Goal: Task Accomplishment & Management: Manage account settings

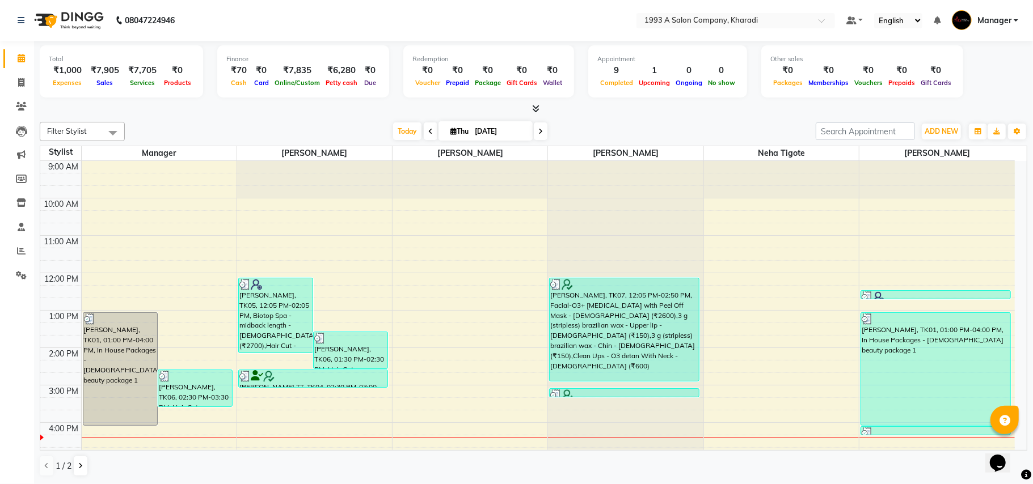
click at [420, 457] on div "1 / 2" at bounding box center [533, 466] width 987 height 22
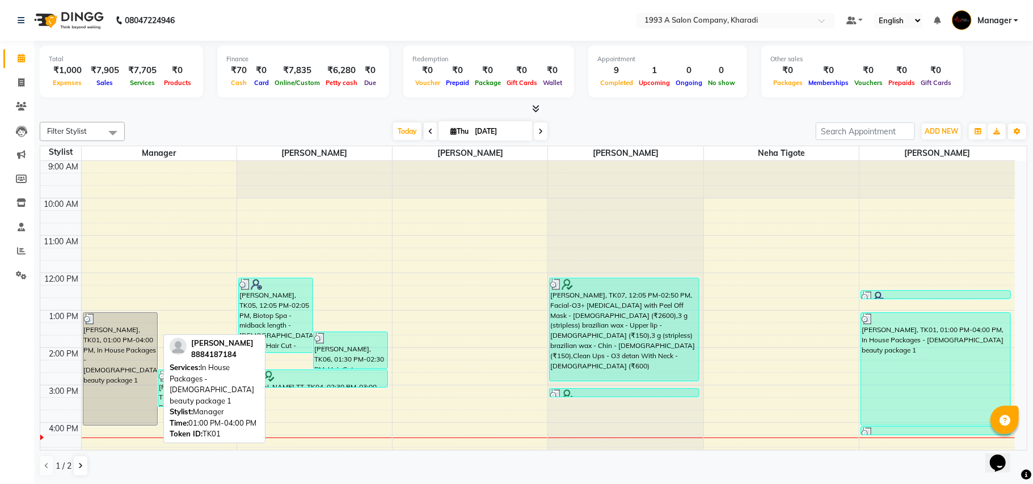
click at [107, 379] on div "[PERSON_NAME], TK01, 01:00 PM-04:00 PM, In House Packages - [DEMOGRAPHIC_DATA] …" at bounding box center [120, 369] width 74 height 112
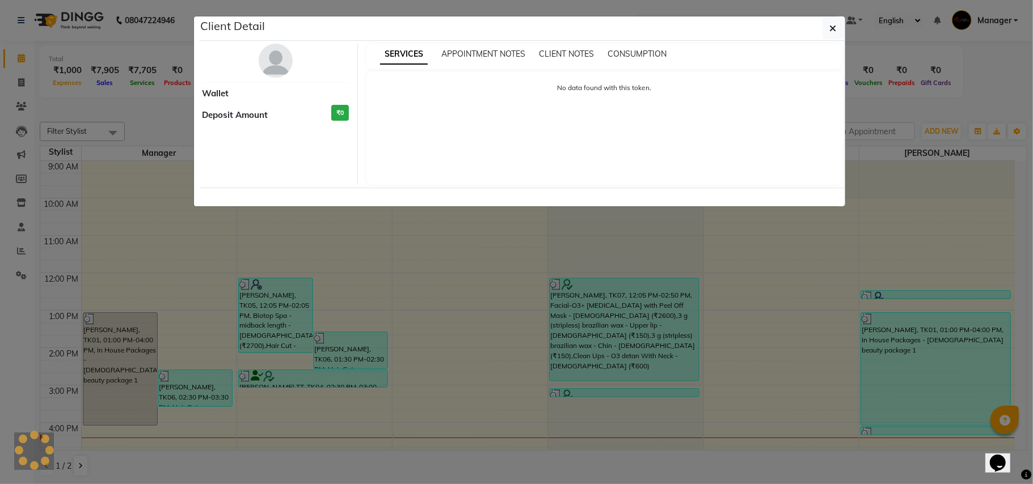
select select "3"
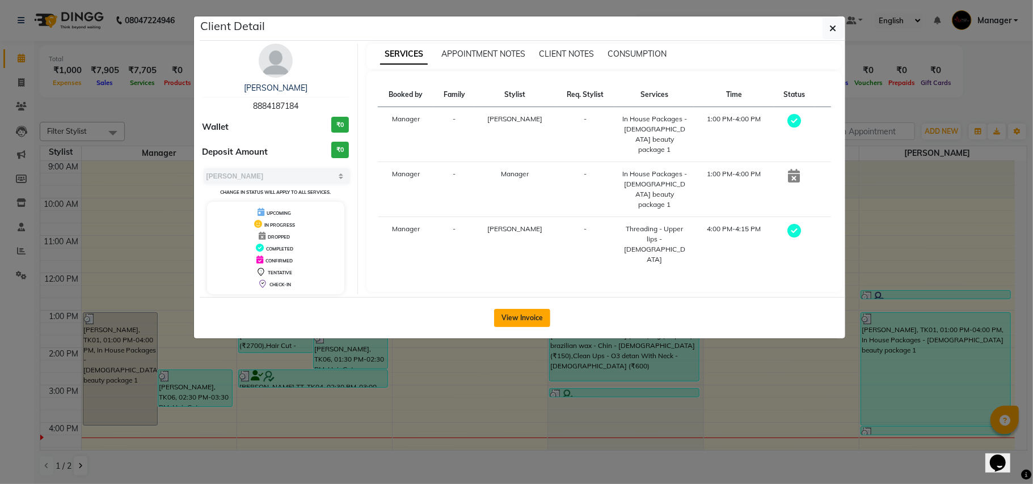
click at [506, 319] on button "View Invoice" at bounding box center [522, 318] width 56 height 18
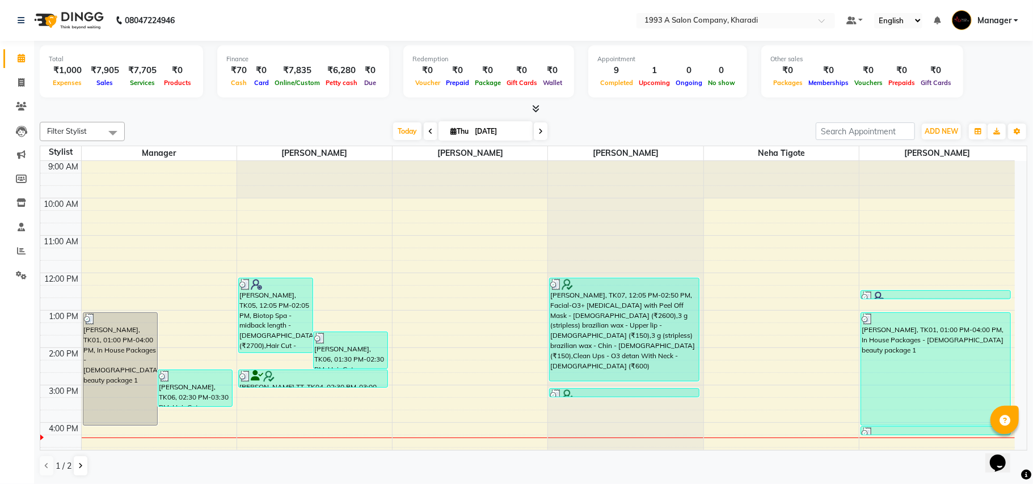
click at [181, 139] on div "[DATE] [DATE]" at bounding box center [469, 131] width 679 height 17
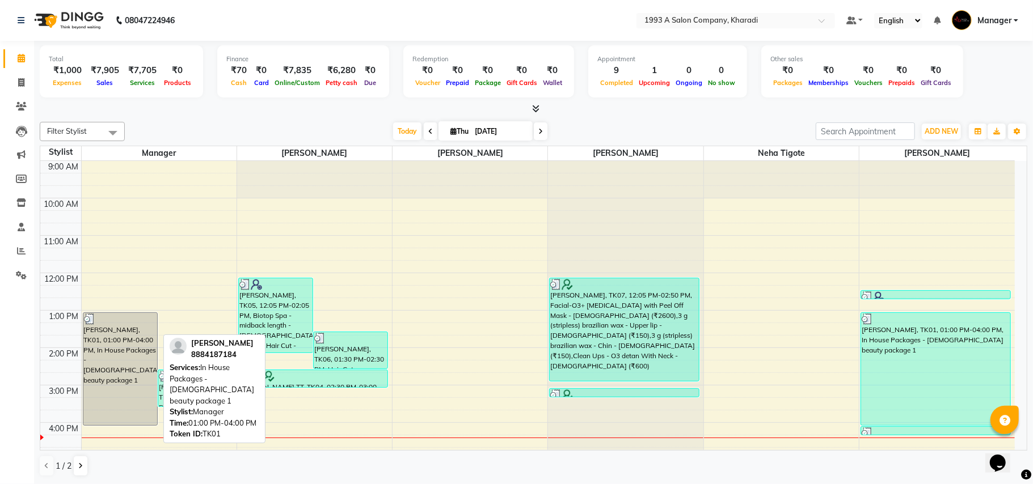
click at [133, 365] on div "[PERSON_NAME], TK01, 01:00 PM-04:00 PM, In House Packages - [DEMOGRAPHIC_DATA] …" at bounding box center [120, 369] width 74 height 112
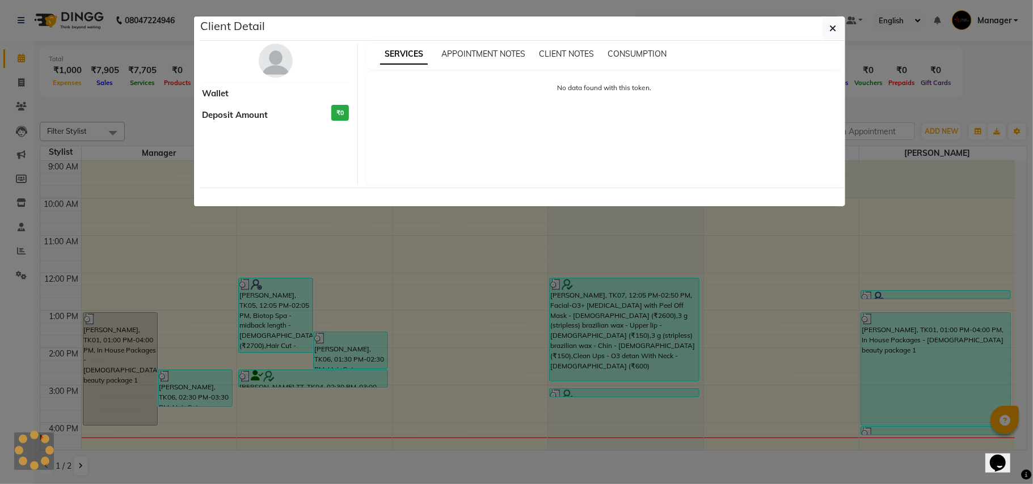
select select "3"
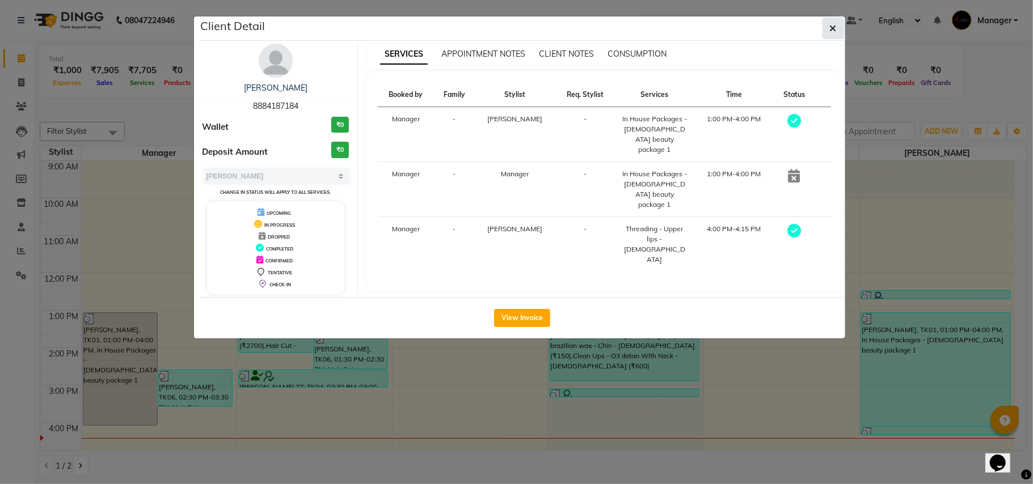
click at [832, 28] on icon "button" at bounding box center [833, 28] width 7 height 9
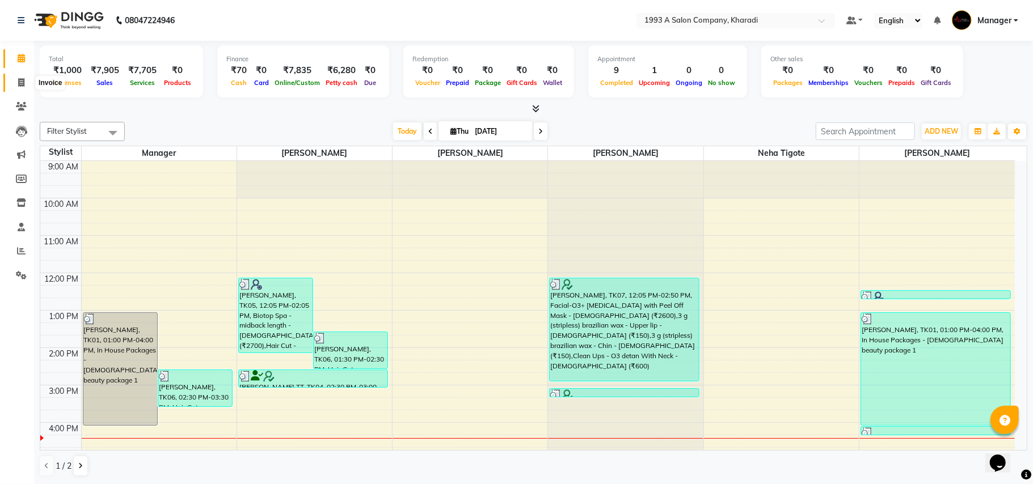
click at [18, 85] on icon at bounding box center [21, 82] width 6 height 9
select select "service"
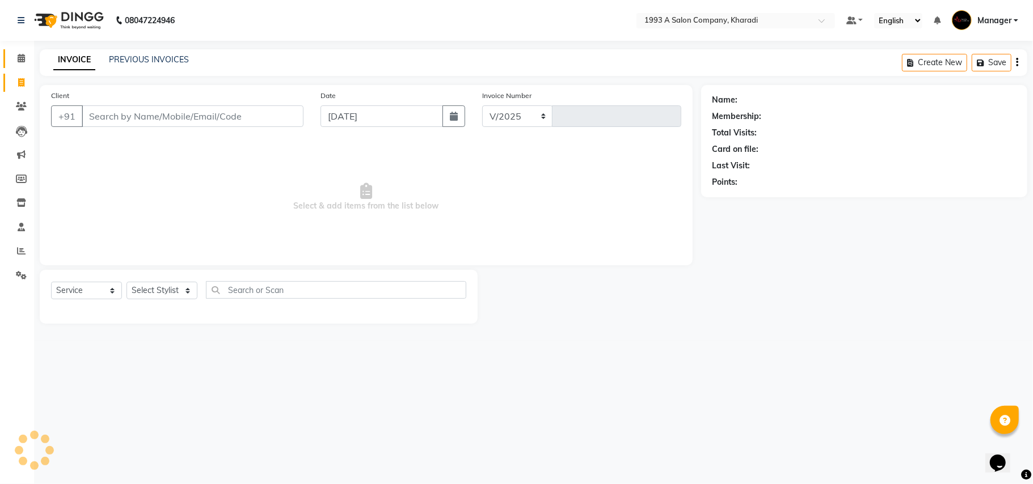
select select "651"
type input "1779"
click at [18, 60] on icon at bounding box center [21, 58] width 7 height 9
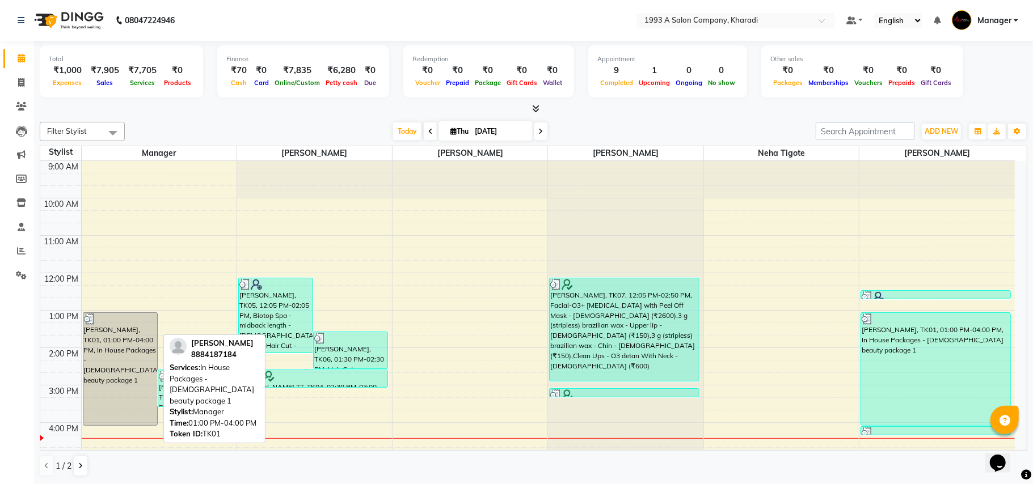
click at [130, 356] on div "[PERSON_NAME], TK01, 01:00 PM-04:00 PM, In House Packages - [DEMOGRAPHIC_DATA] …" at bounding box center [120, 369] width 74 height 112
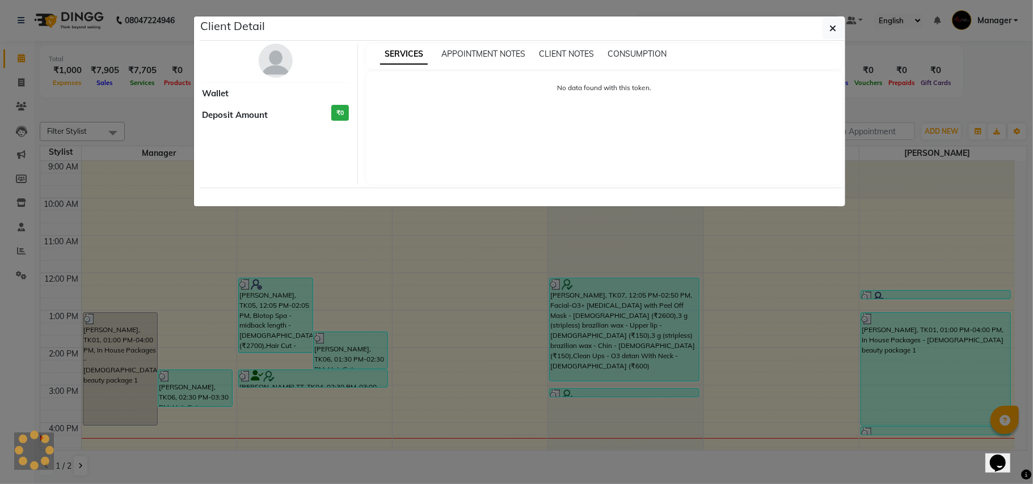
select select "3"
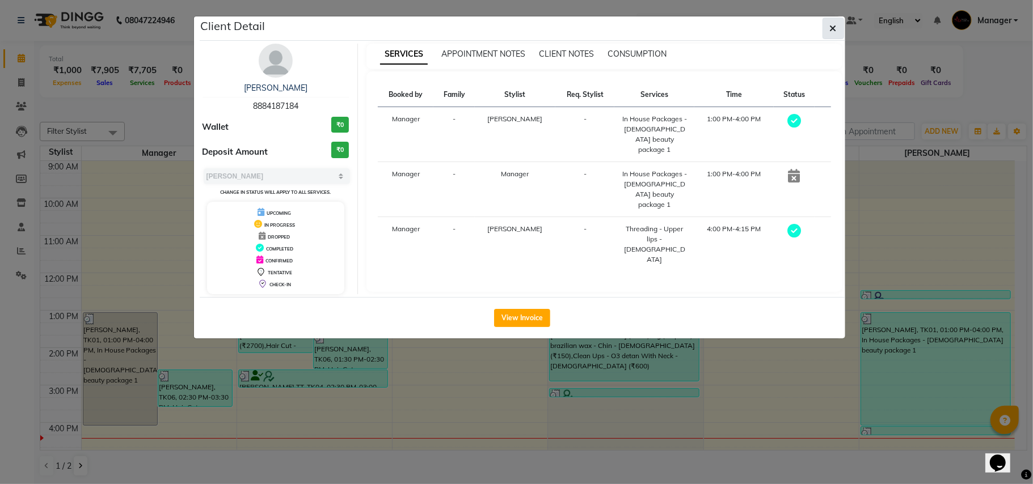
click at [836, 32] on button "button" at bounding box center [833, 29] width 22 height 22
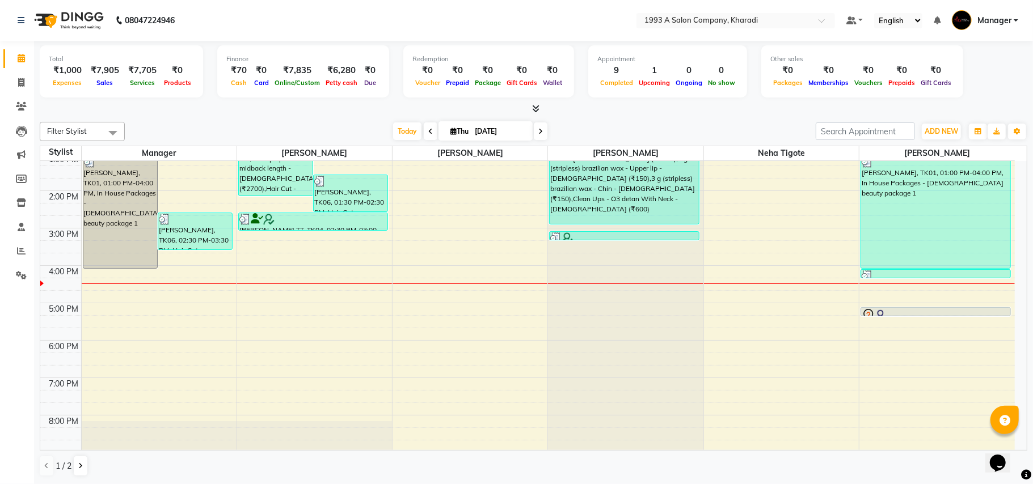
scroll to position [144, 0]
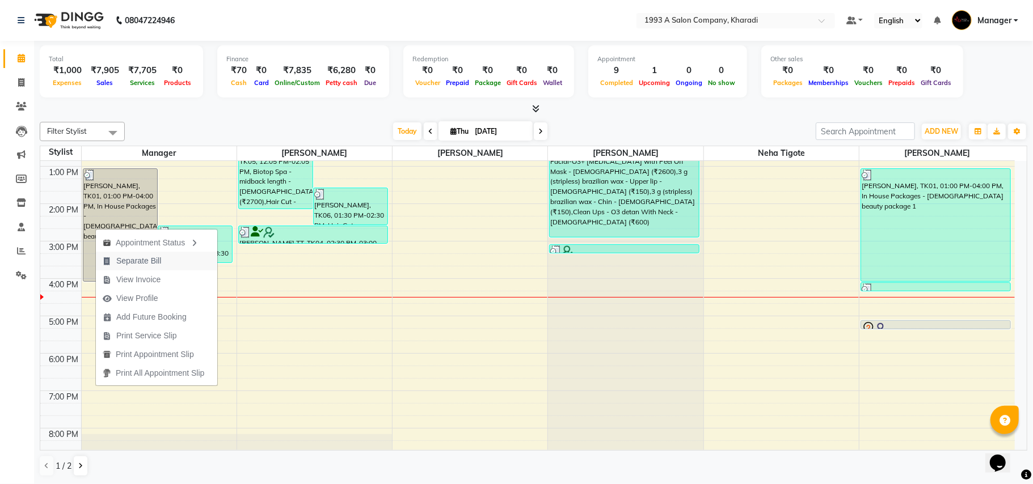
click at [205, 270] on button "Separate Bill" at bounding box center [156, 261] width 121 height 19
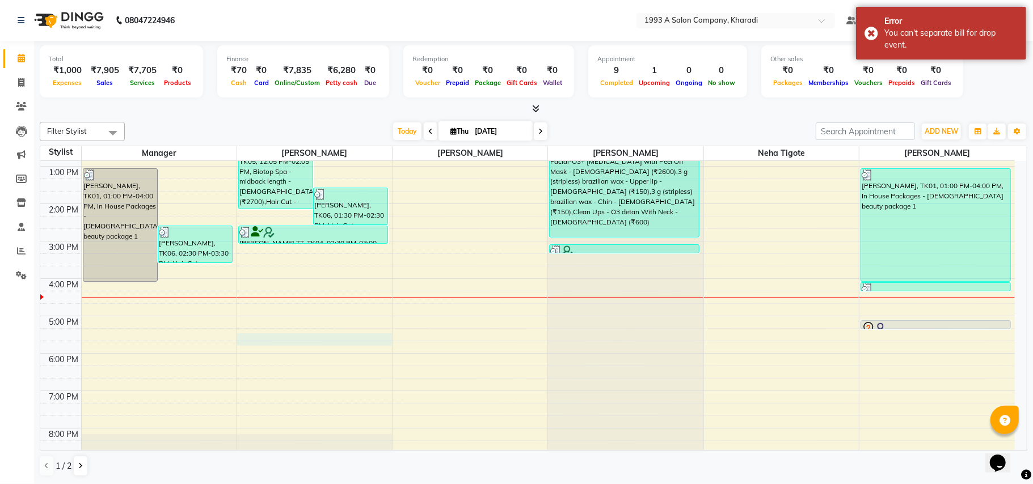
click at [280, 336] on div "9:00 AM 10:00 AM 11:00 AM 12:00 PM 1:00 PM 2:00 PM 3:00 PM 4:00 PM 5:00 PM 6:00…" at bounding box center [527, 260] width 974 height 486
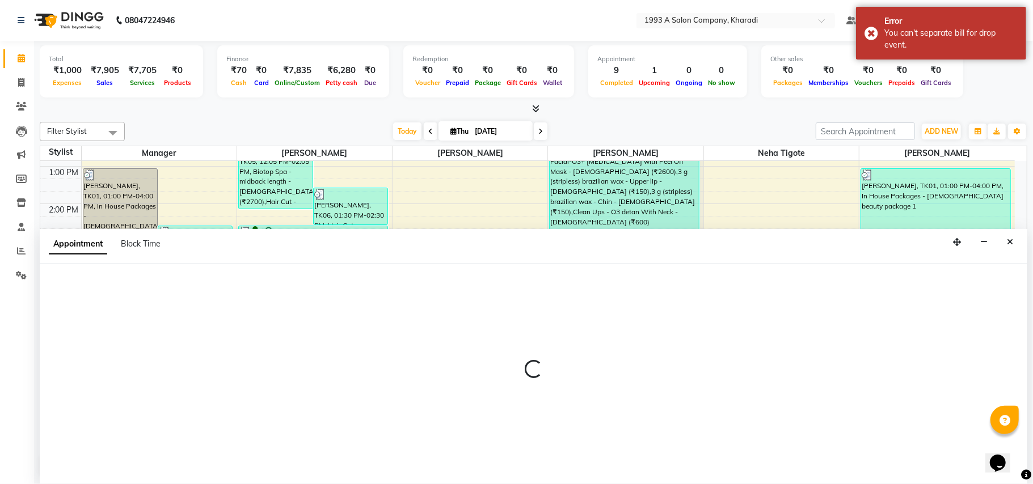
select select "13350"
select select "tentative"
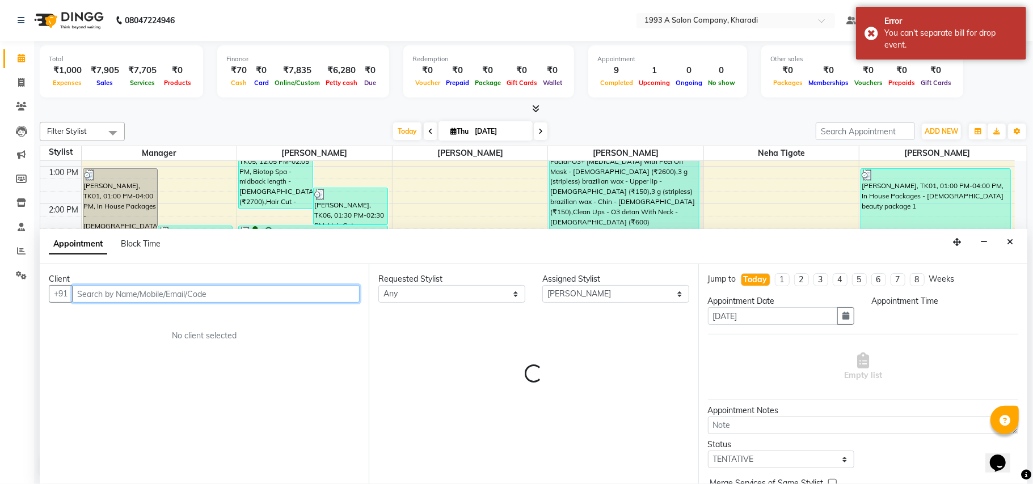
select select "1035"
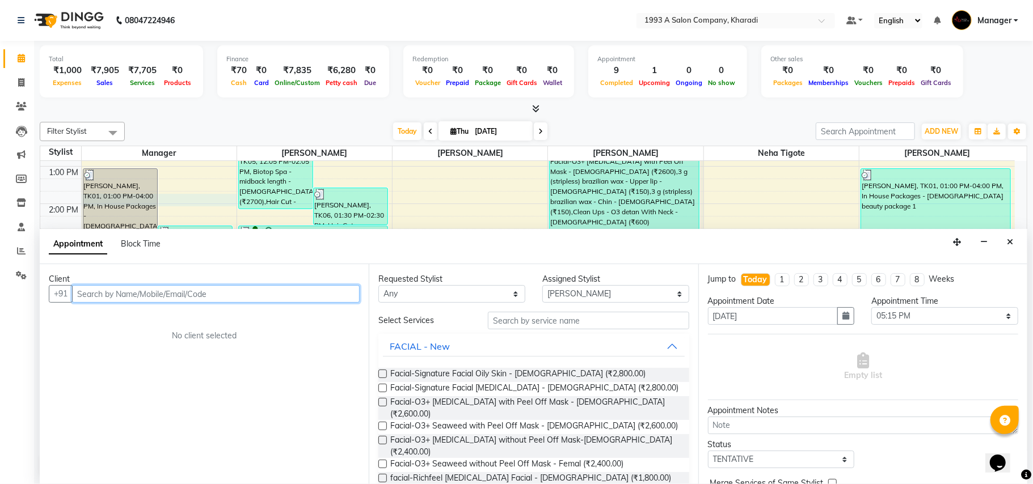
click at [191, 204] on div "9:00 AM 10:00 AM 11:00 AM 12:00 PM 1:00 PM 2:00 PM 3:00 PM 4:00 PM 5:00 PM 6:00…" at bounding box center [527, 260] width 974 height 486
click at [173, 118] on div "Filter Stylist Select All Manager [PERSON_NAME] [PERSON_NAME] [PERSON_NAME] Neh…" at bounding box center [533, 299] width 987 height 364
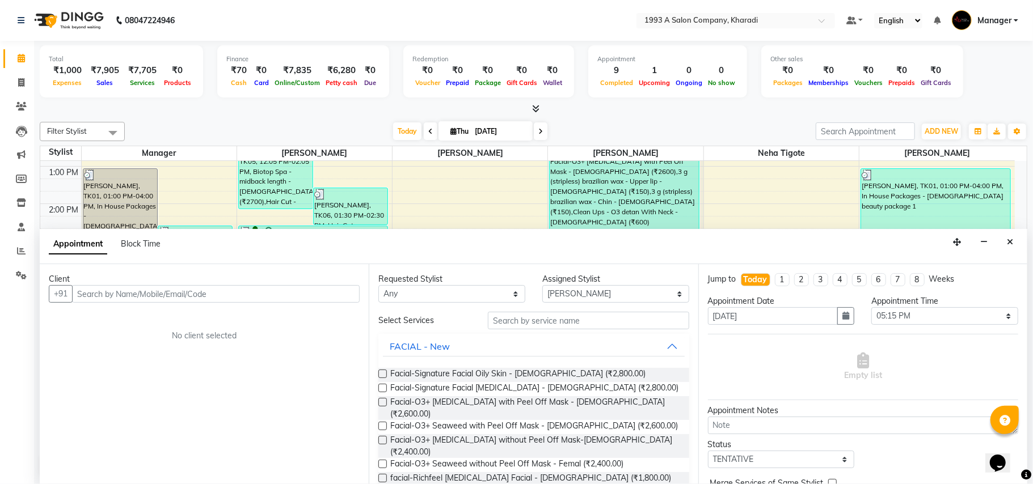
click at [173, 118] on div "Filter Stylist Select All Manager [PERSON_NAME] [PERSON_NAME] [PERSON_NAME] Neh…" at bounding box center [533, 299] width 987 height 364
click at [23, 87] on icon at bounding box center [21, 82] width 6 height 9
select select "service"
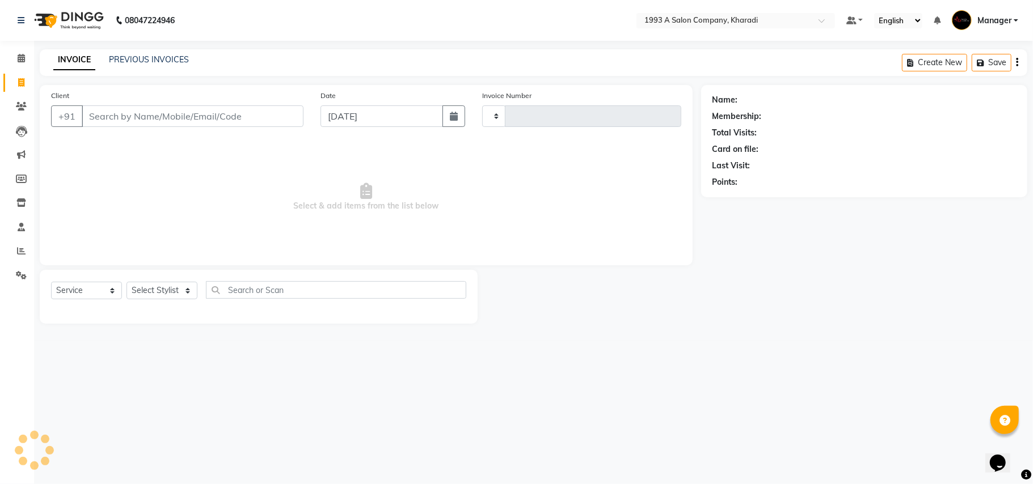
type input "1779"
select select "651"
click at [22, 55] on icon at bounding box center [21, 58] width 7 height 9
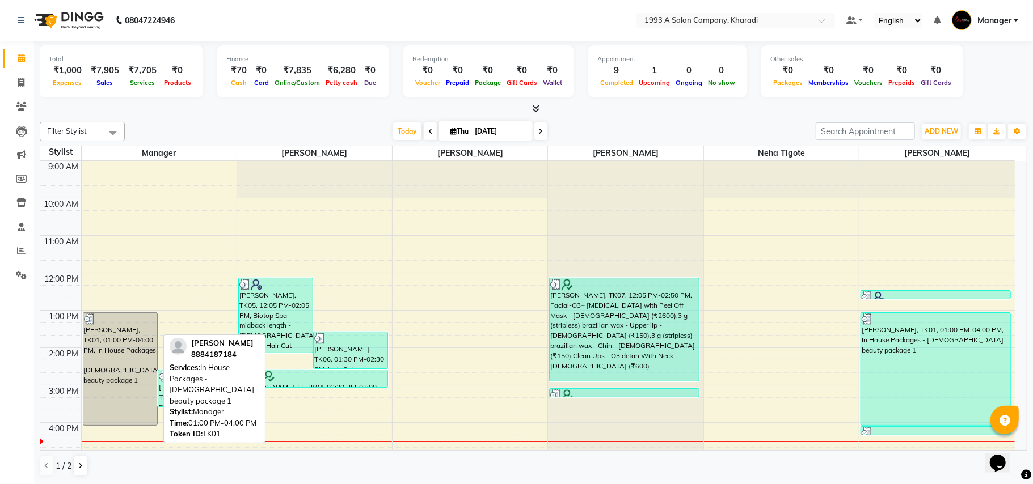
click at [121, 372] on div "[PERSON_NAME], TK01, 01:00 PM-04:00 PM, In House Packages - [DEMOGRAPHIC_DATA] …" at bounding box center [120, 369] width 74 height 112
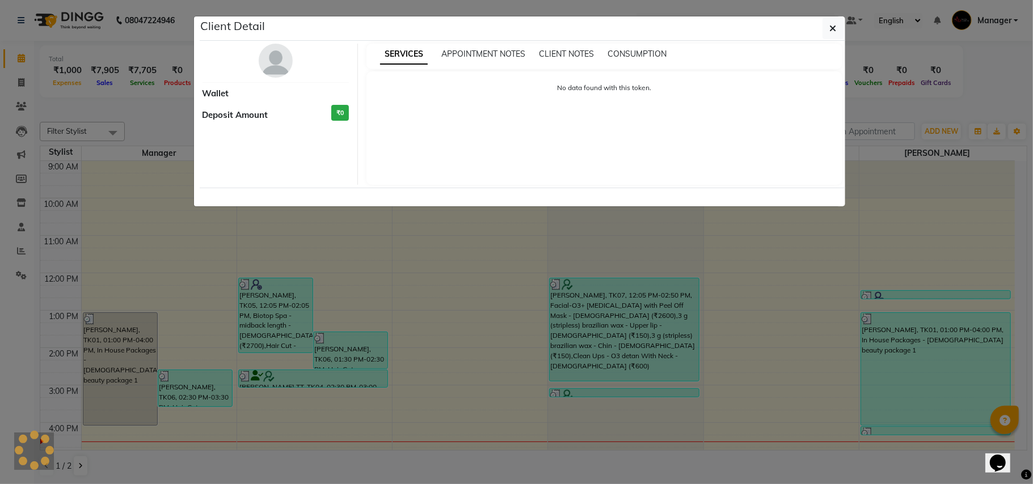
select select "3"
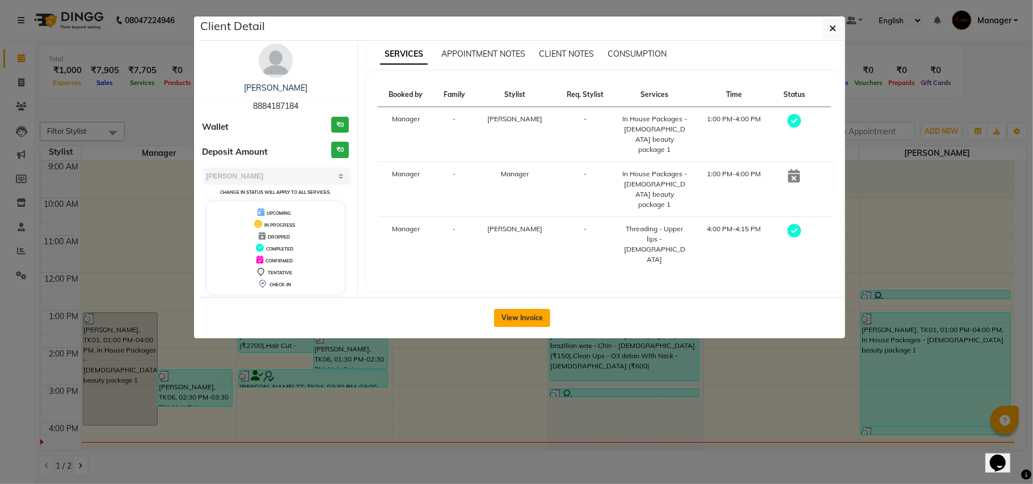
click at [504, 316] on button "View Invoice" at bounding box center [522, 318] width 56 height 18
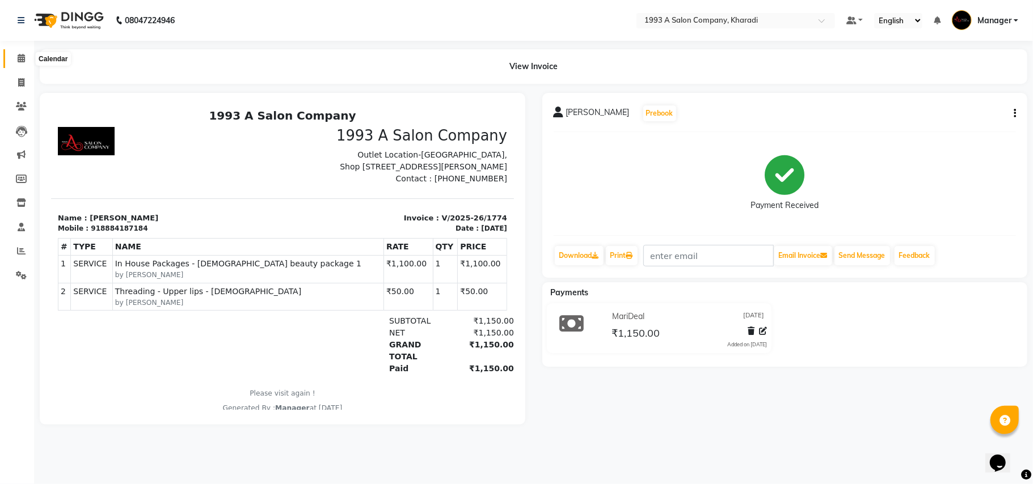
click at [18, 56] on icon at bounding box center [21, 58] width 7 height 9
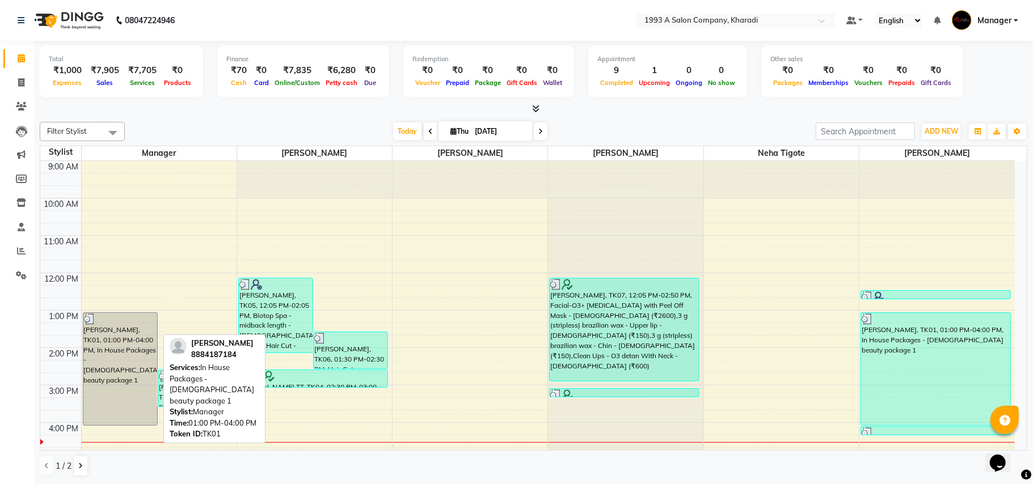
drag, startPoint x: 128, startPoint y: 352, endPoint x: 125, endPoint y: 345, distance: 6.9
click at [125, 345] on div "[PERSON_NAME], TK01, 01:00 PM-04:00 PM, In House Packages - [DEMOGRAPHIC_DATA] …" at bounding box center [120, 369] width 74 height 112
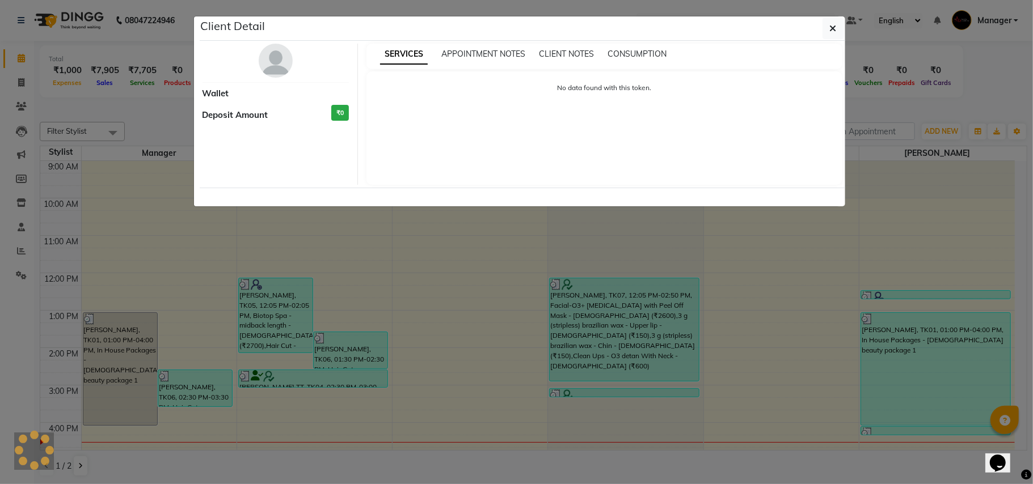
select select "3"
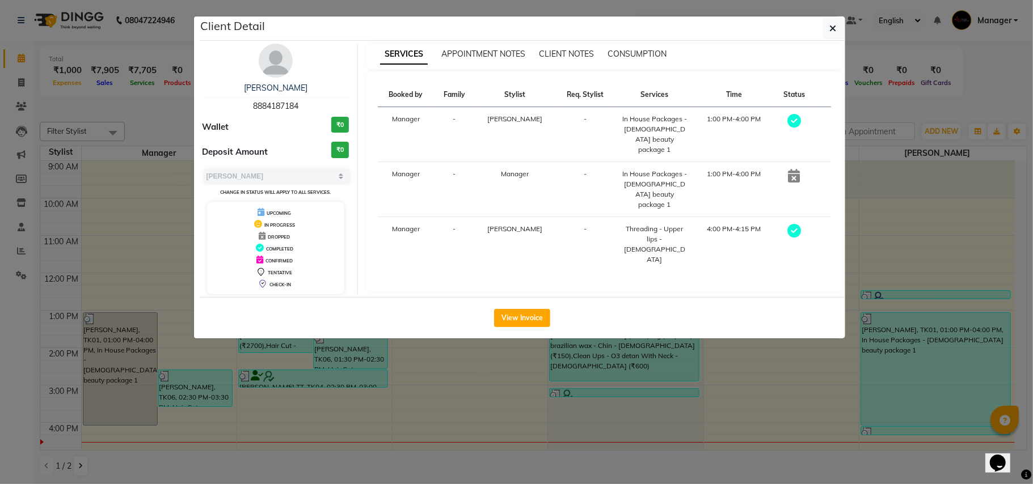
drag, startPoint x: 125, startPoint y: 345, endPoint x: 291, endPoint y: 357, distance: 167.1
click at [291, 357] on ngb-modal-window "Client Detail [PERSON_NAME] 8884187184 Wallet ₹0 Deposit Amount ₹0 Select MARK …" at bounding box center [516, 242] width 1033 height 484
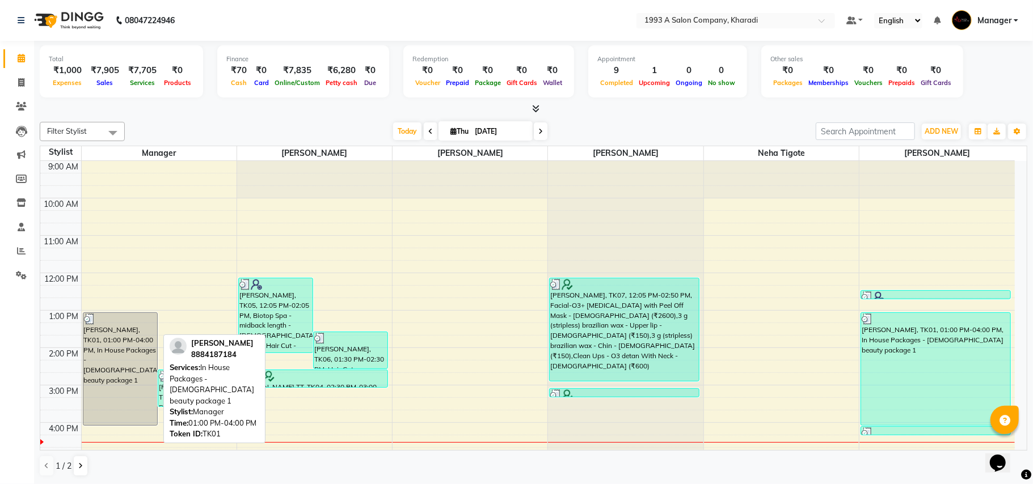
drag, startPoint x: 115, startPoint y: 388, endPoint x: 115, endPoint y: 336, distance: 51.6
click at [115, 336] on div "[PERSON_NAME], TK01, 01:00 PM-04:00 PM, In House Packages - [DEMOGRAPHIC_DATA] …" at bounding box center [120, 369] width 74 height 112
select select "3"
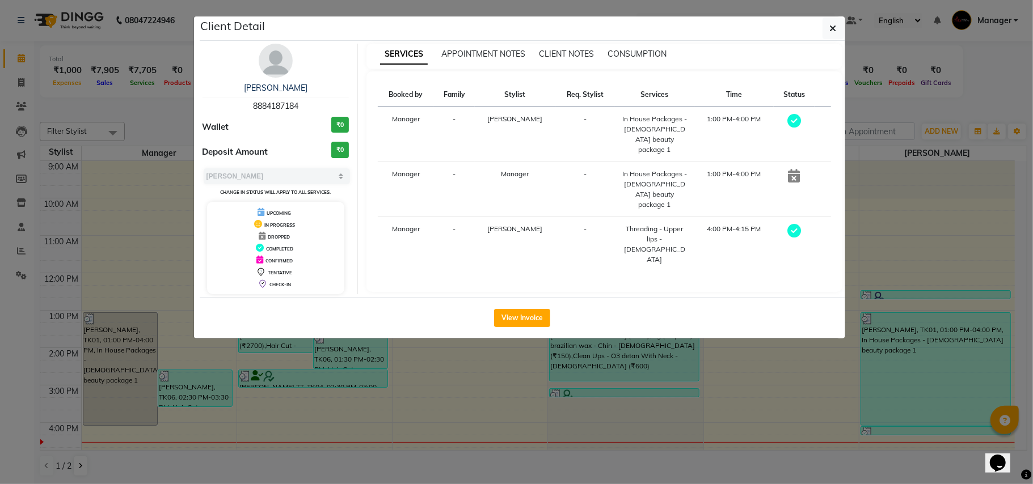
click at [115, 336] on ngb-modal-window "Client Detail [PERSON_NAME] 8884187184 Wallet ₹0 Deposit Amount ₹0 Select MARK …" at bounding box center [516, 242] width 1033 height 484
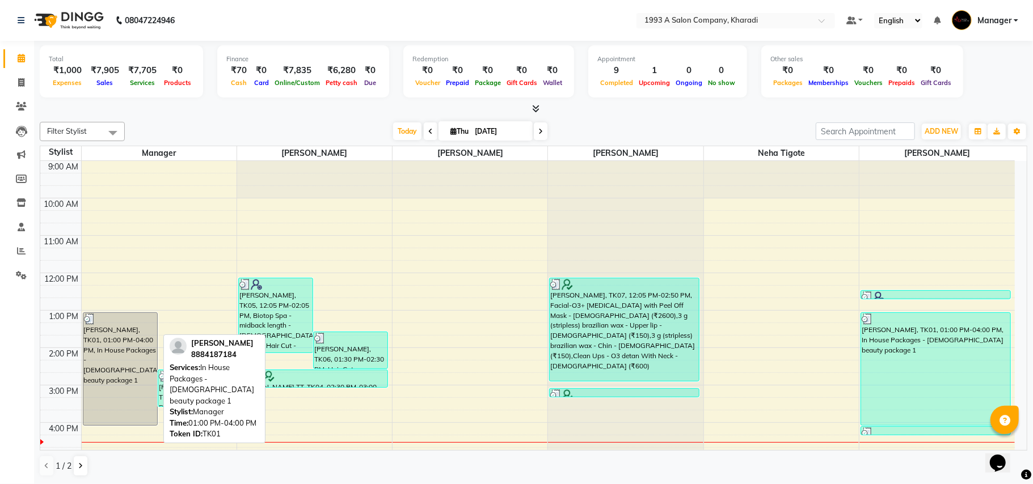
click at [115, 336] on div "[PERSON_NAME], TK01, 01:00 PM-04:00 PM, In House Packages - [DEMOGRAPHIC_DATA] …" at bounding box center [120, 369] width 74 height 112
select select "3"
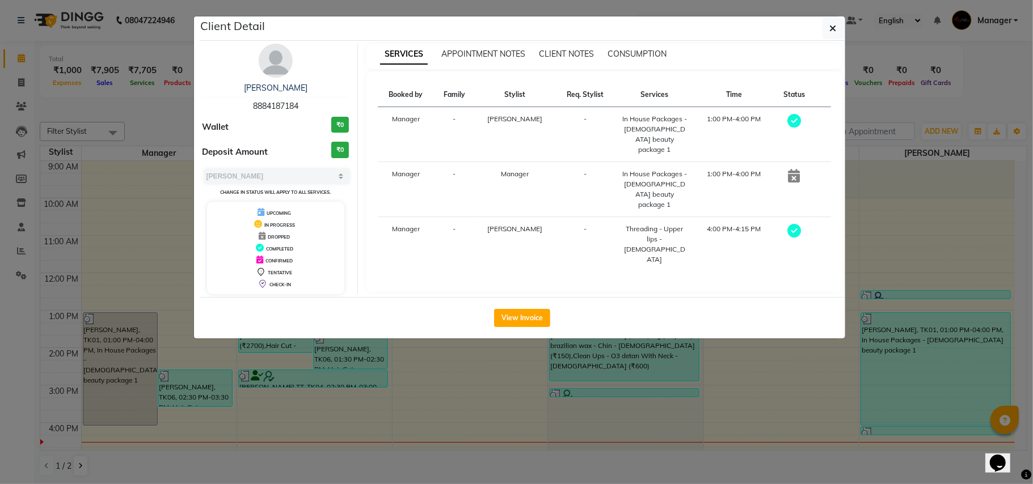
drag, startPoint x: 115, startPoint y: 336, endPoint x: 455, endPoint y: 384, distance: 343.6
click at [455, 384] on ngb-modal-window "Client Detail [PERSON_NAME] 8884187184 Wallet ₹0 Deposit Amount ₹0 Select MARK …" at bounding box center [516, 242] width 1033 height 484
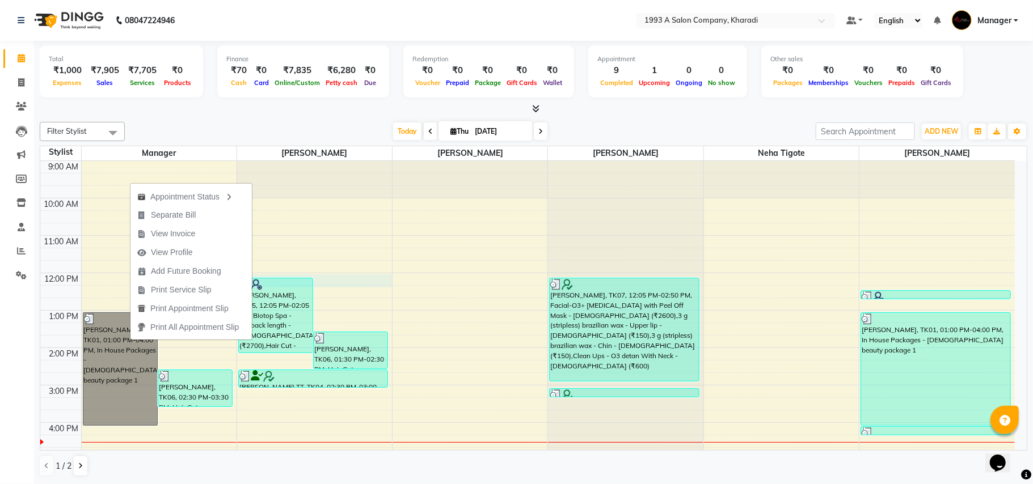
click at [328, 286] on div "9:00 AM 10:00 AM 11:00 AM 12:00 PM 1:00 PM 2:00 PM 3:00 PM 4:00 PM 5:00 PM 6:00…" at bounding box center [527, 404] width 974 height 486
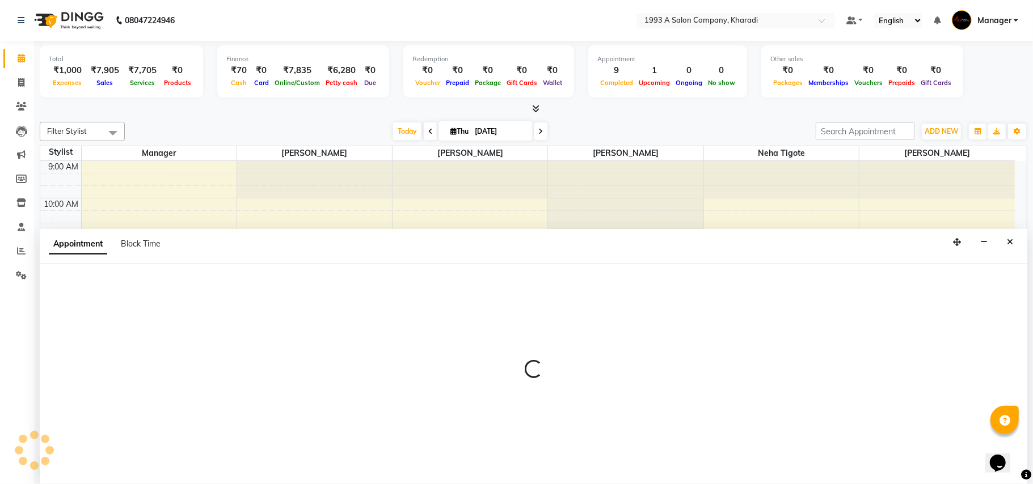
select select "13350"
select select "tentative"
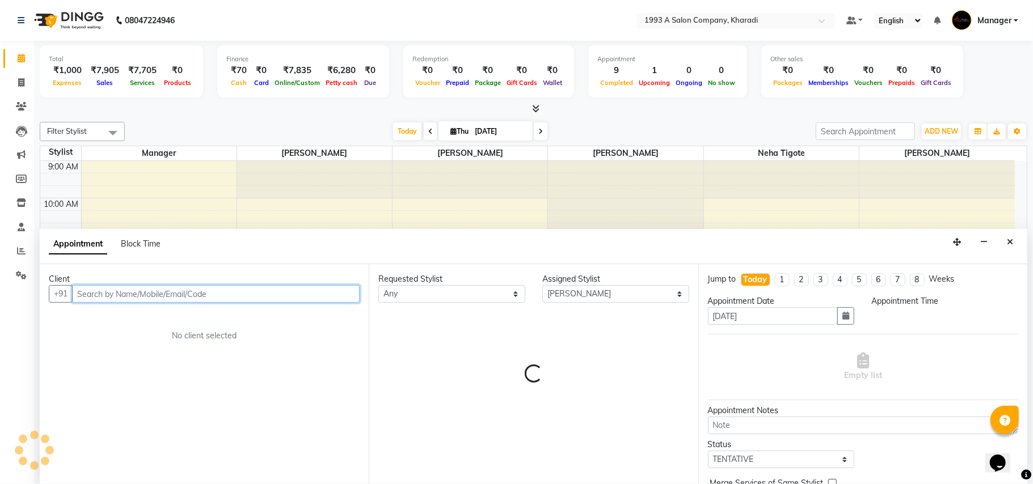
select select "720"
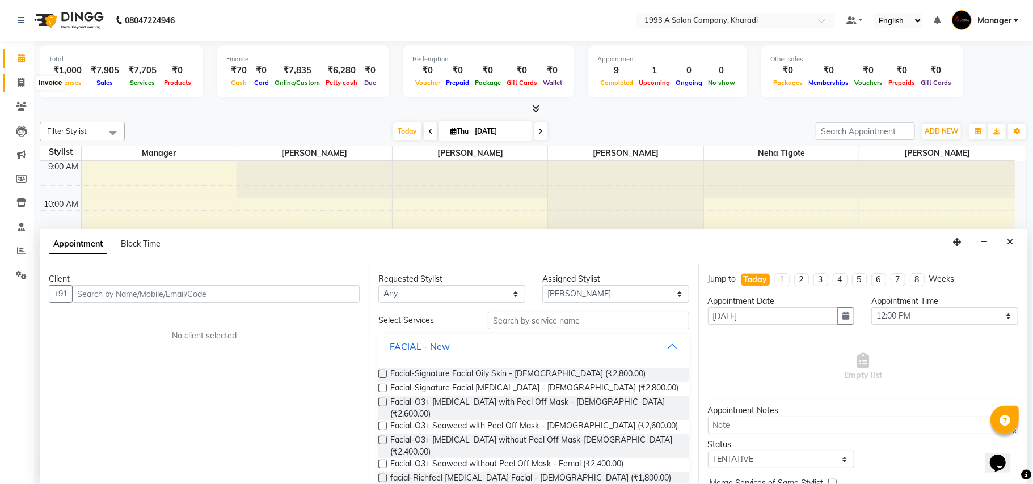
click at [15, 82] on span at bounding box center [21, 83] width 20 height 13
select select "service"
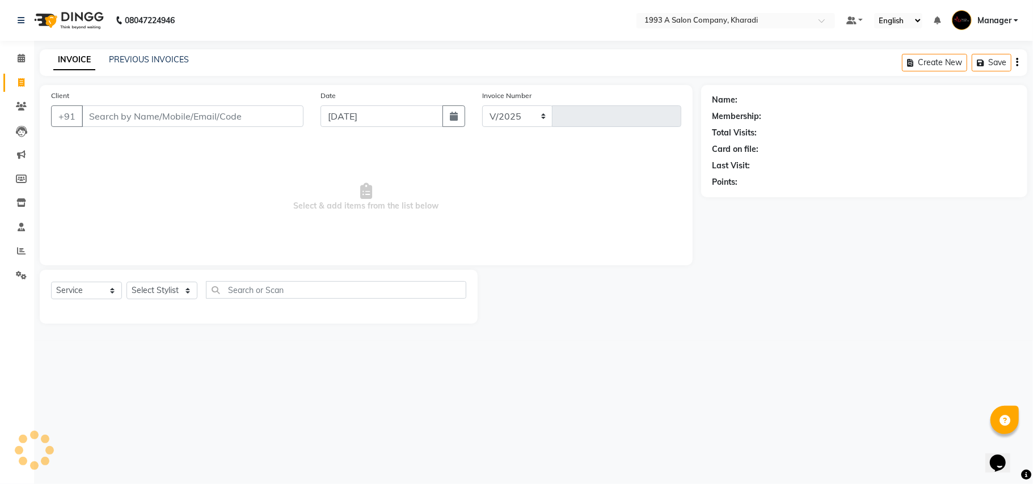
select select "651"
type input "1779"
click at [19, 56] on icon at bounding box center [21, 58] width 7 height 9
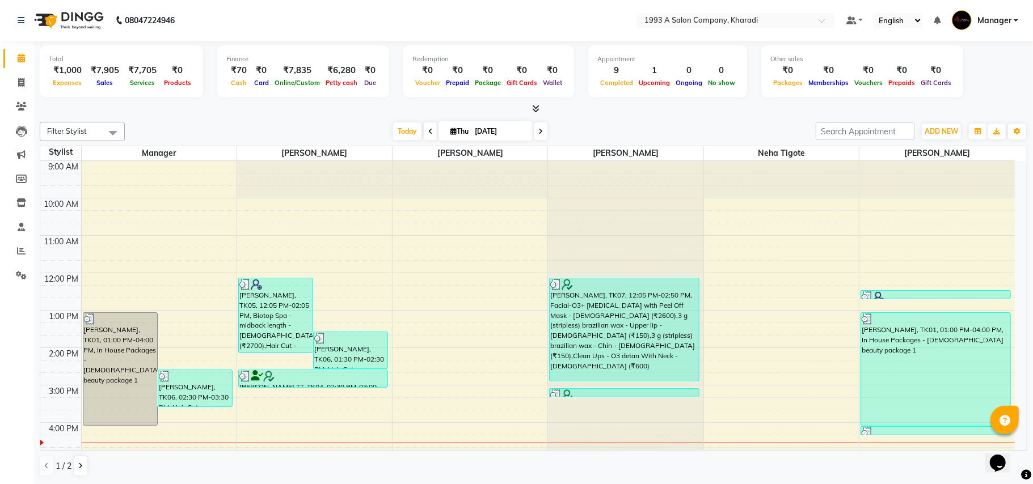
drag, startPoint x: 134, startPoint y: 388, endPoint x: 146, endPoint y: 348, distance: 42.1
click at [146, 348] on div "[PERSON_NAME], TK01, 01:00 PM-04:00 PM, In House Packages - [DEMOGRAPHIC_DATA] …" at bounding box center [120, 369] width 74 height 112
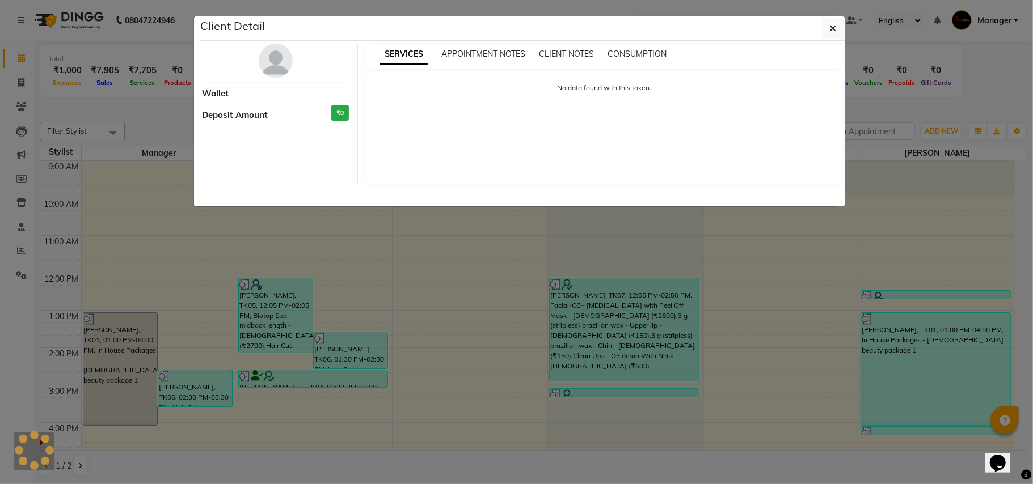
select select "3"
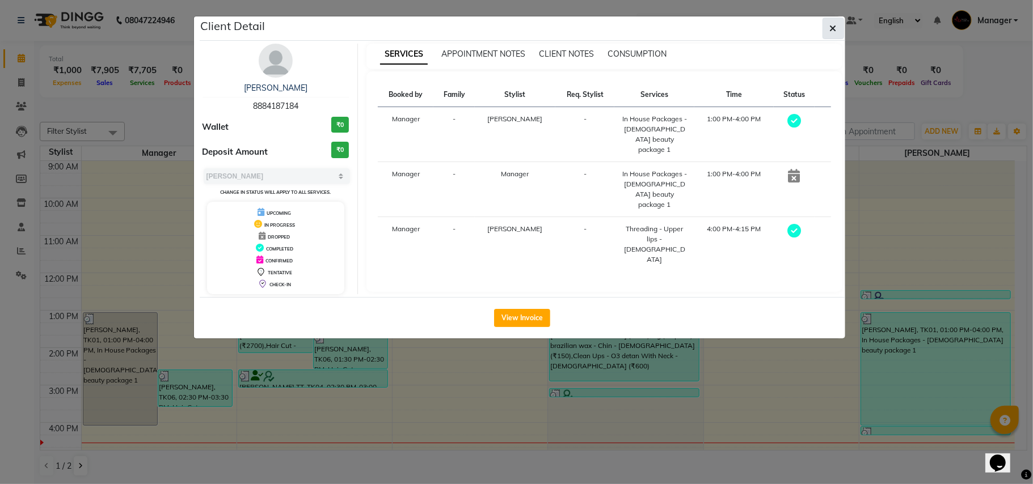
click at [830, 28] on icon "button" at bounding box center [833, 28] width 7 height 9
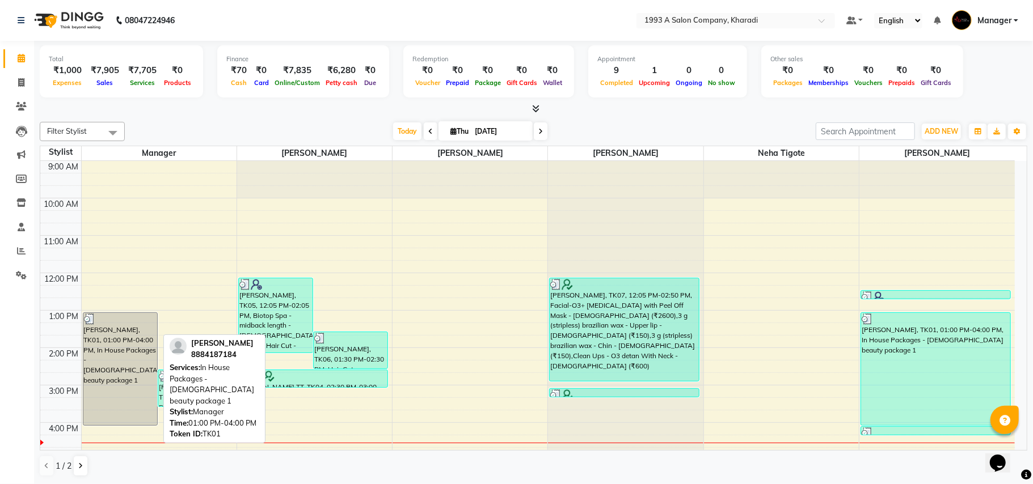
click at [104, 352] on div "[PERSON_NAME], TK01, 01:00 PM-04:00 PM, In House Packages - [DEMOGRAPHIC_DATA] …" at bounding box center [120, 369] width 74 height 112
select select "3"
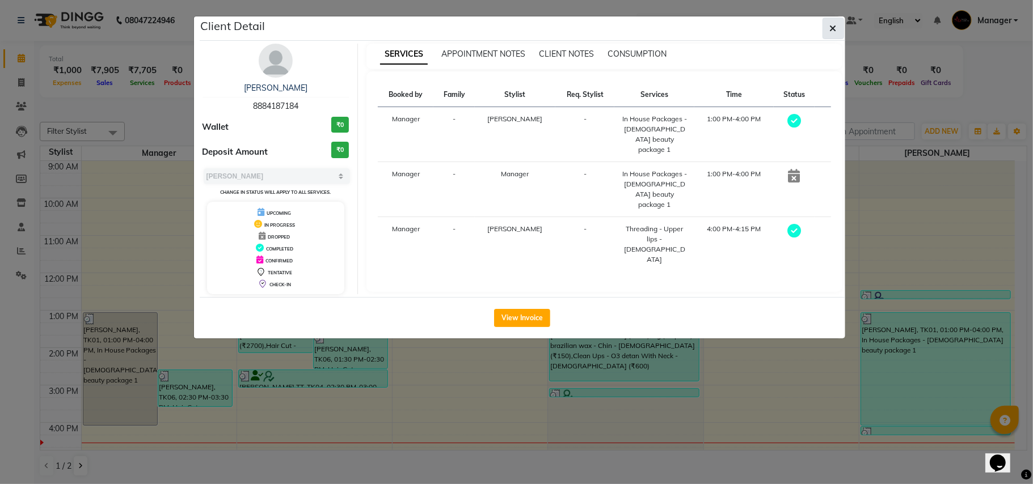
click at [822, 30] on button "button" at bounding box center [833, 29] width 22 height 22
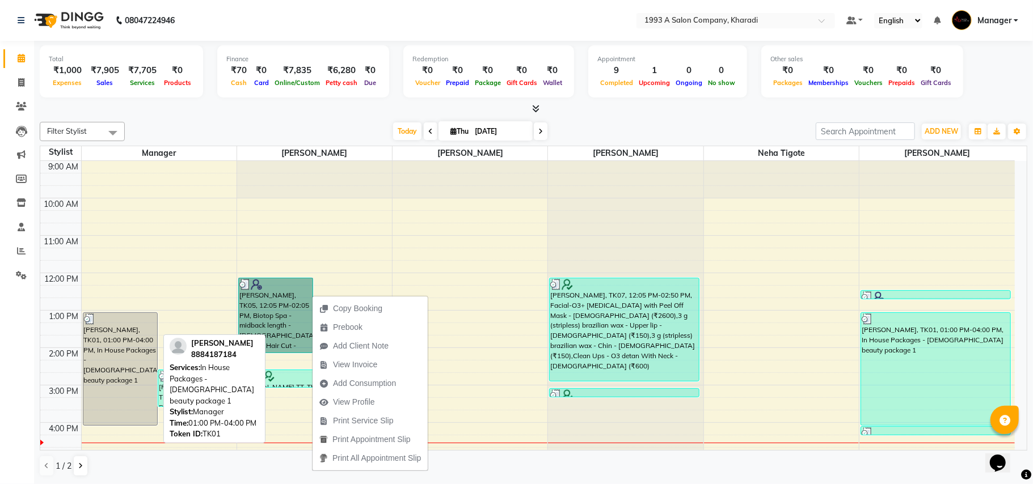
click at [155, 316] on div at bounding box center [120, 319] width 73 height 11
select select "3"
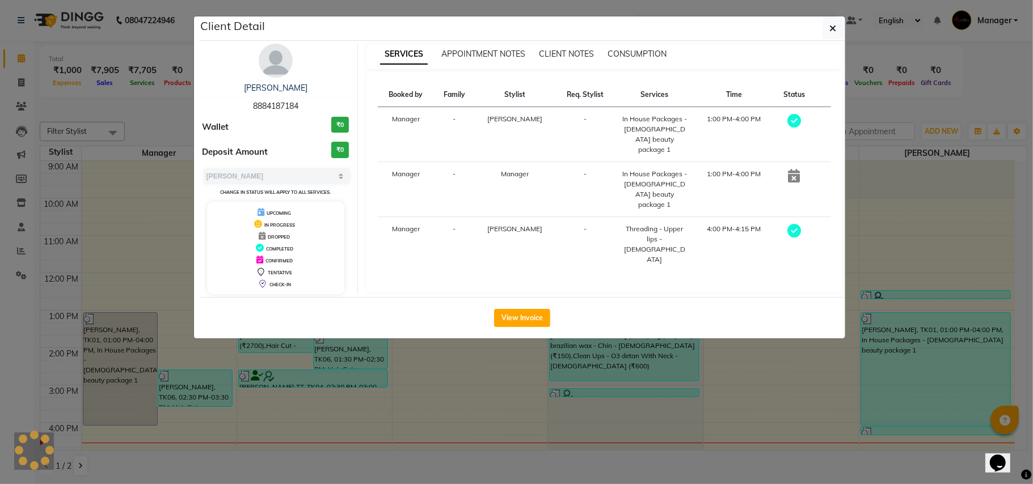
click at [300, 221] on div "IN PROGRESS" at bounding box center [276, 224] width 129 height 12
click at [838, 29] on button "button" at bounding box center [833, 29] width 22 height 22
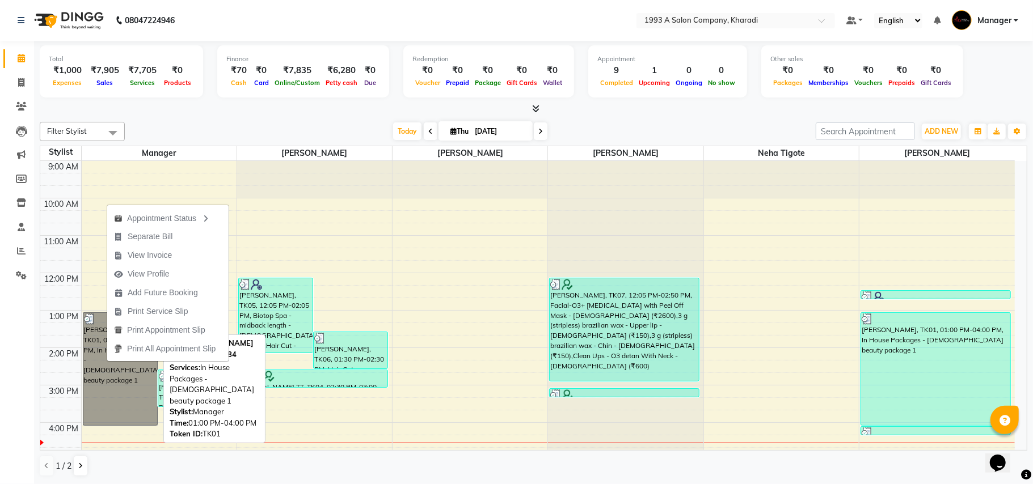
click at [107, 362] on link "[PERSON_NAME], TK01, 01:00 PM-04:00 PM, In House Packages - [DEMOGRAPHIC_DATA] …" at bounding box center [120, 368] width 75 height 113
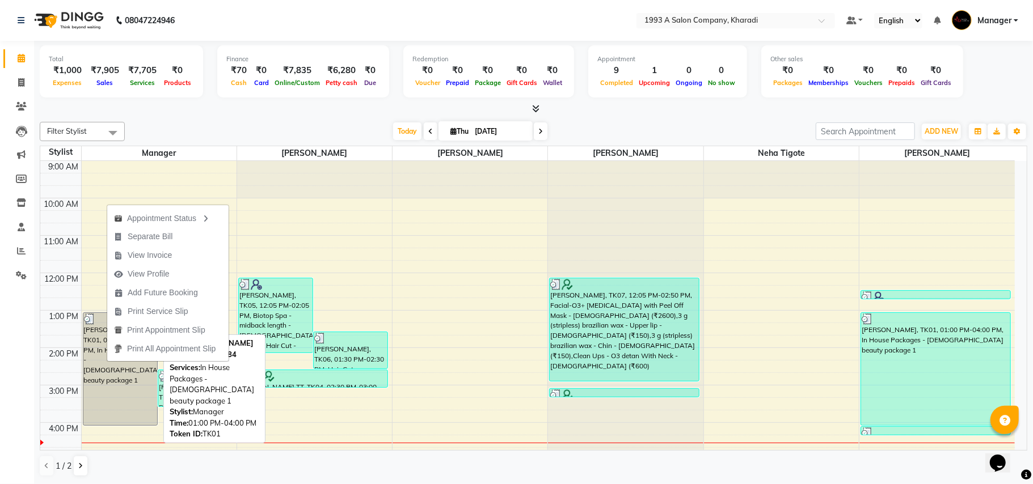
select select "3"
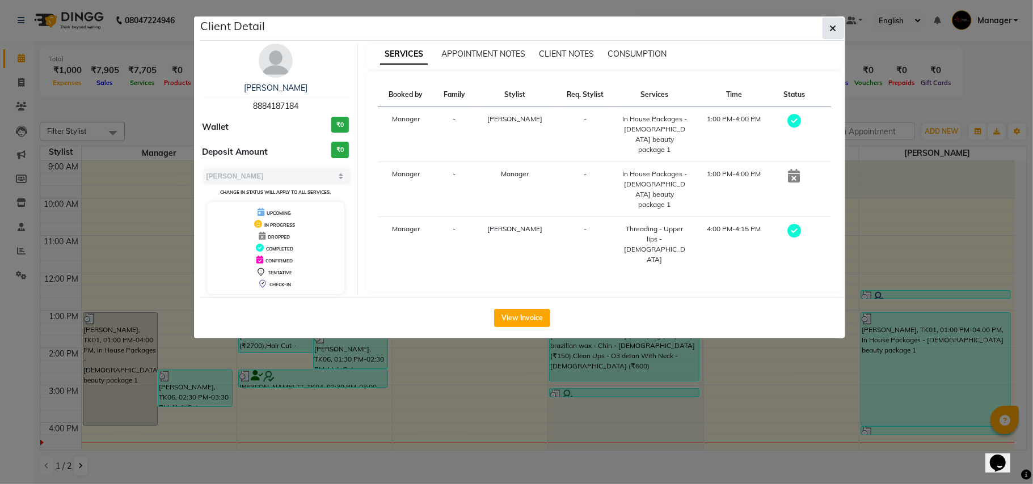
click at [835, 24] on icon "button" at bounding box center [833, 28] width 7 height 9
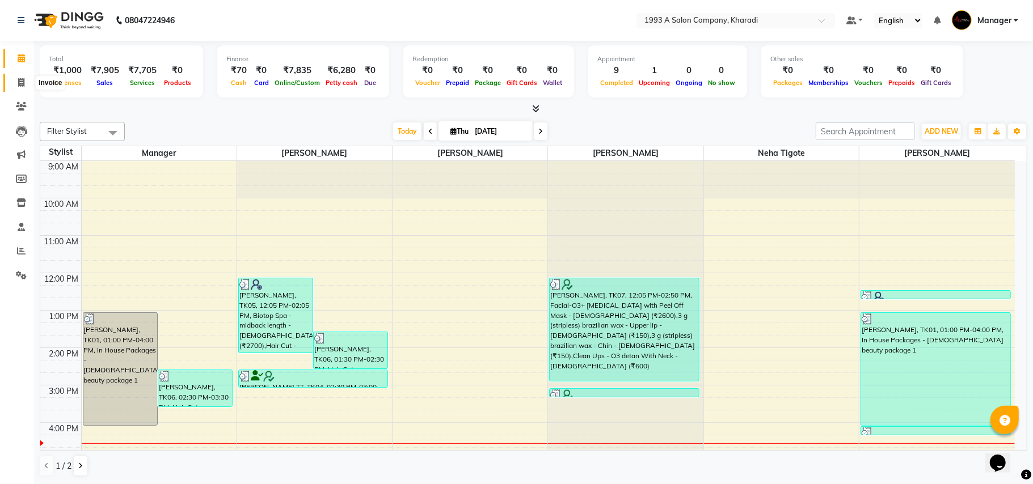
click at [21, 78] on icon at bounding box center [21, 82] width 6 height 9
select select "service"
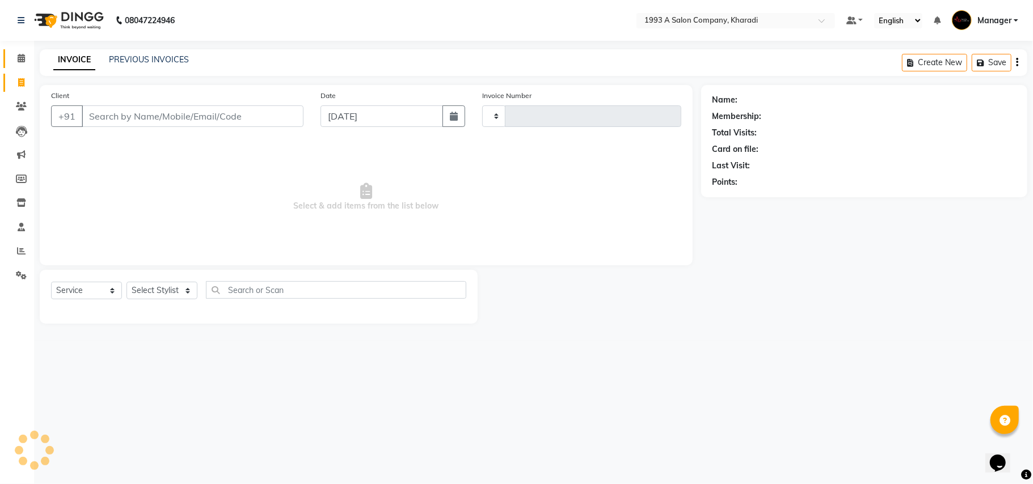
type input "1779"
select select "651"
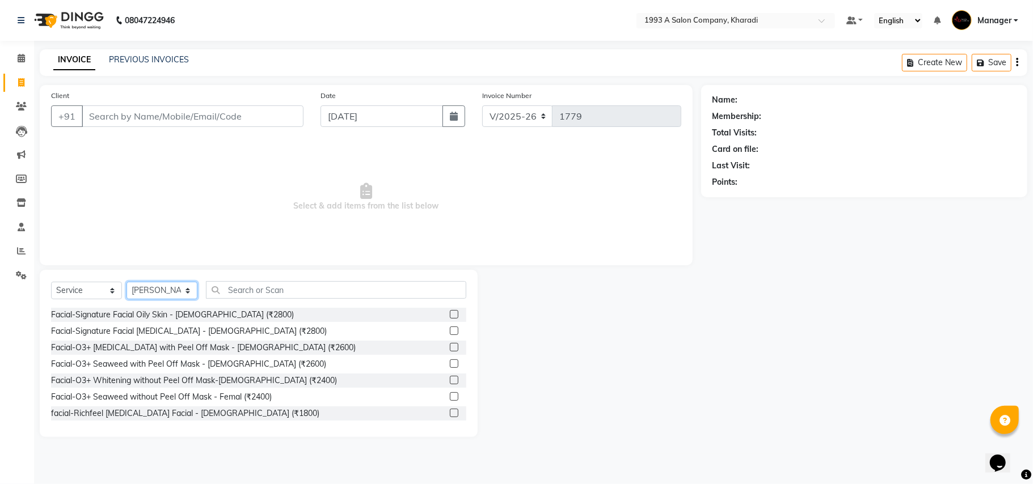
click at [189, 290] on select "Select Stylist [PERSON_NAME] [PERSON_NAME] Manager [PERSON_NAME] Neha Tigote [P…" at bounding box center [161, 291] width 71 height 18
select select "9419"
click at [126, 282] on select "Select Stylist [PERSON_NAME] [PERSON_NAME] Manager [PERSON_NAME] Neha Tigote [P…" at bounding box center [161, 291] width 71 height 18
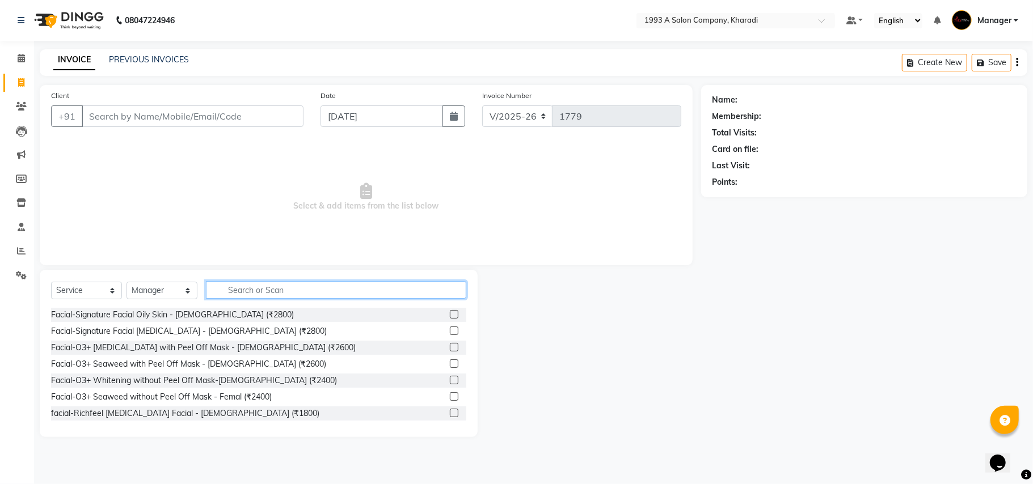
click at [268, 291] on input "text" at bounding box center [336, 290] width 260 height 18
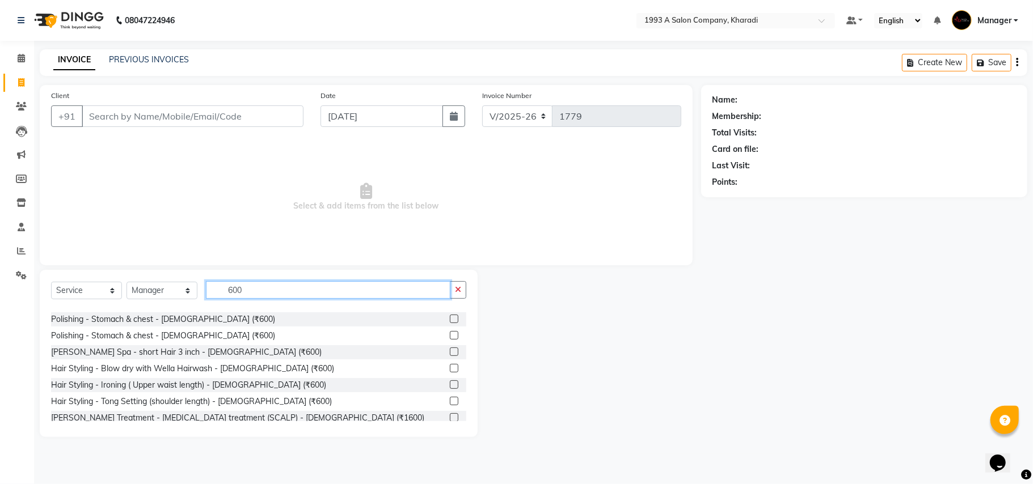
scroll to position [272, 0]
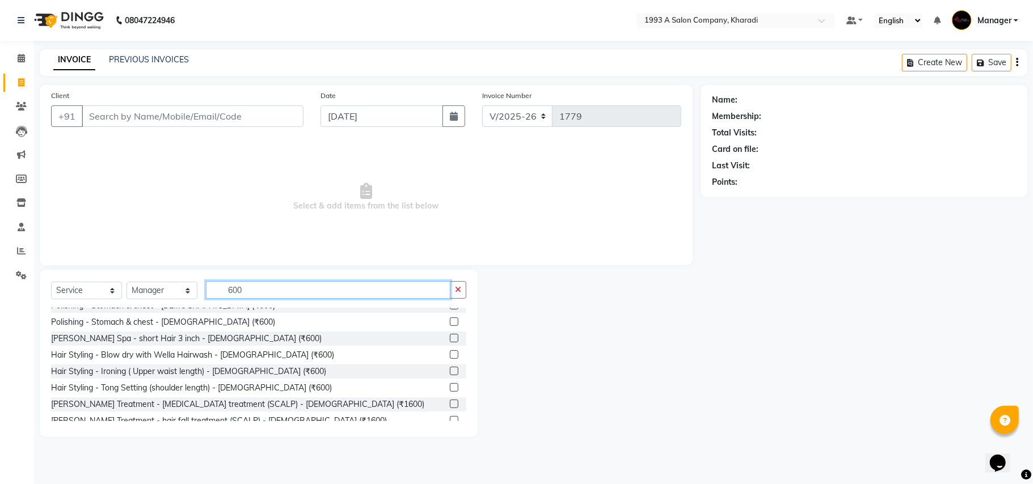
type input "600"
click at [450, 356] on label at bounding box center [454, 354] width 9 height 9
click at [450, 356] on input "checkbox" at bounding box center [453, 355] width 7 height 7
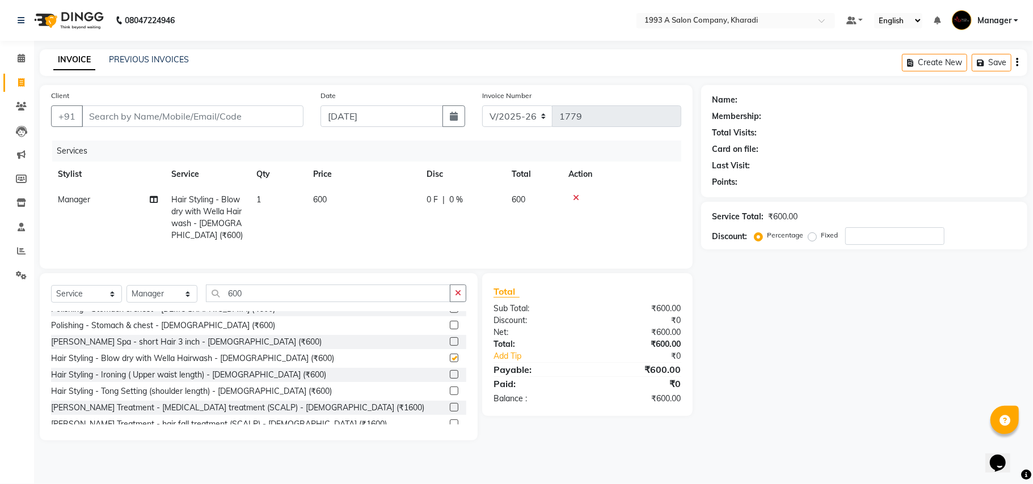
checkbox input "false"
click at [207, 125] on input "Client" at bounding box center [193, 116] width 222 height 22
type input "8"
type input "0"
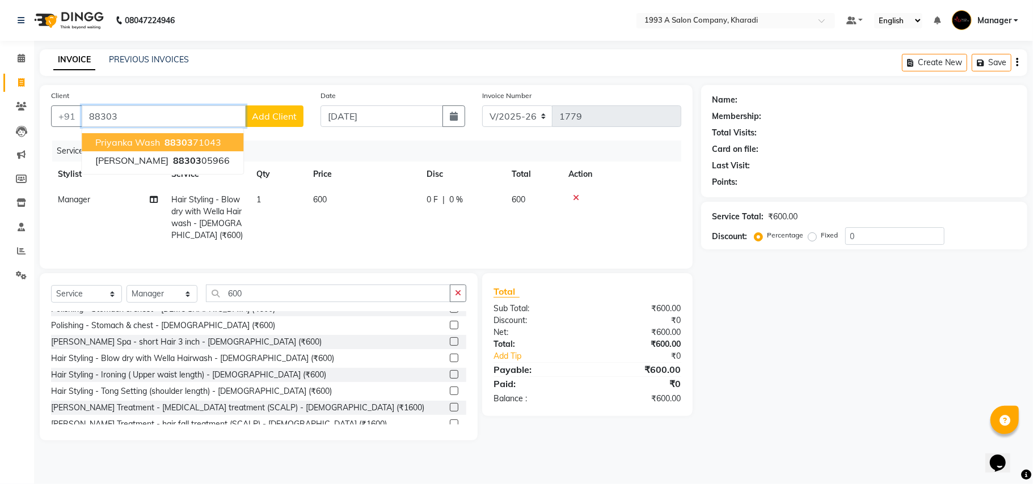
click at [180, 141] on span "88303" at bounding box center [178, 142] width 28 height 11
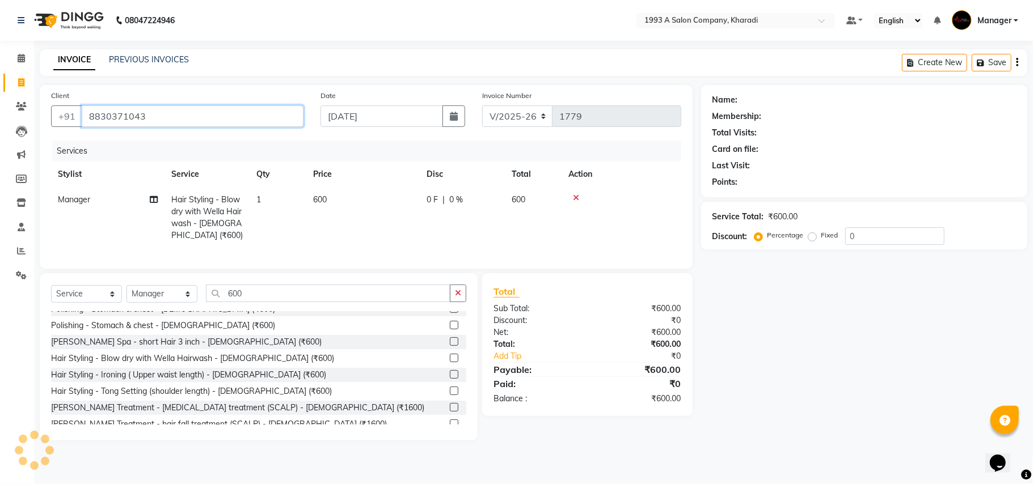
type input "8830371043"
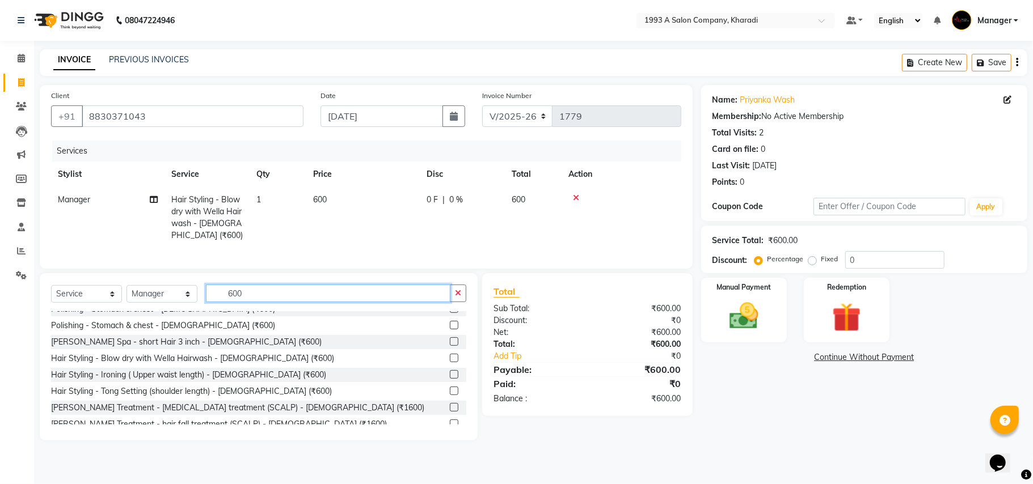
click at [362, 302] on input "600" at bounding box center [328, 294] width 244 height 18
type input "6"
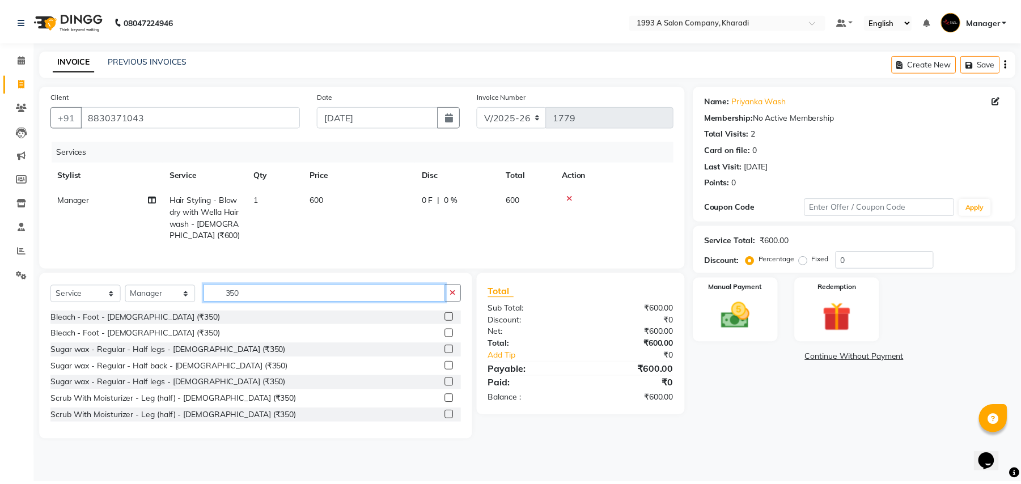
scroll to position [0, 0]
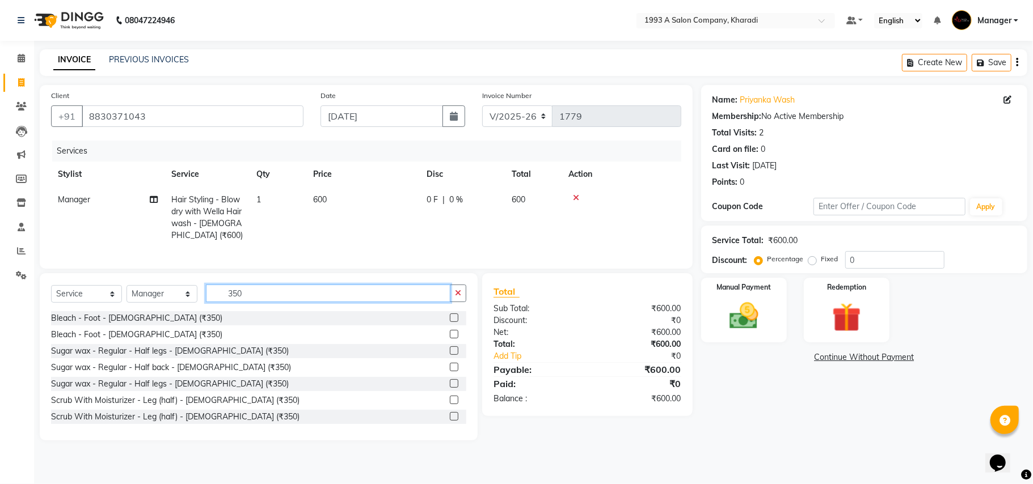
click at [370, 302] on input "350" at bounding box center [328, 294] width 244 height 18
type input "3"
type input "hair"
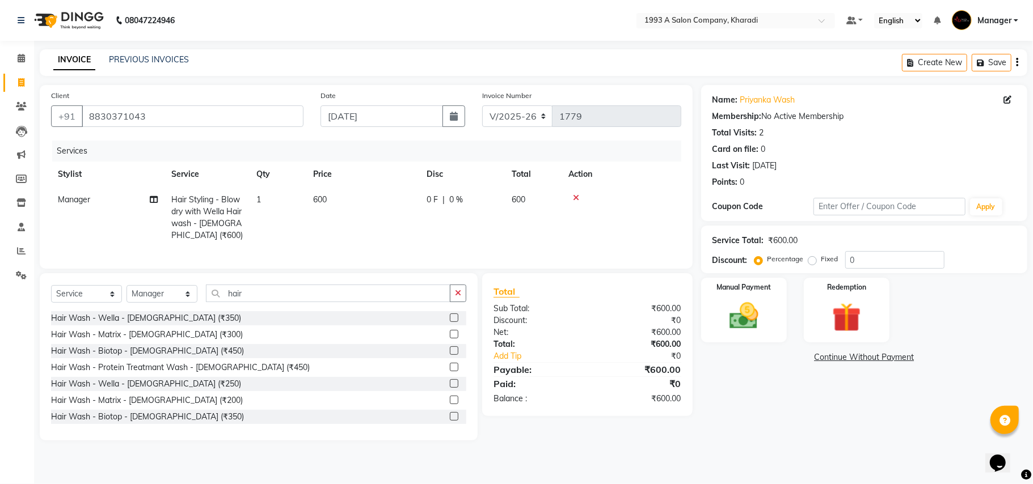
click at [450, 322] on label at bounding box center [454, 318] width 9 height 9
click at [450, 322] on input "checkbox" at bounding box center [453, 318] width 7 height 7
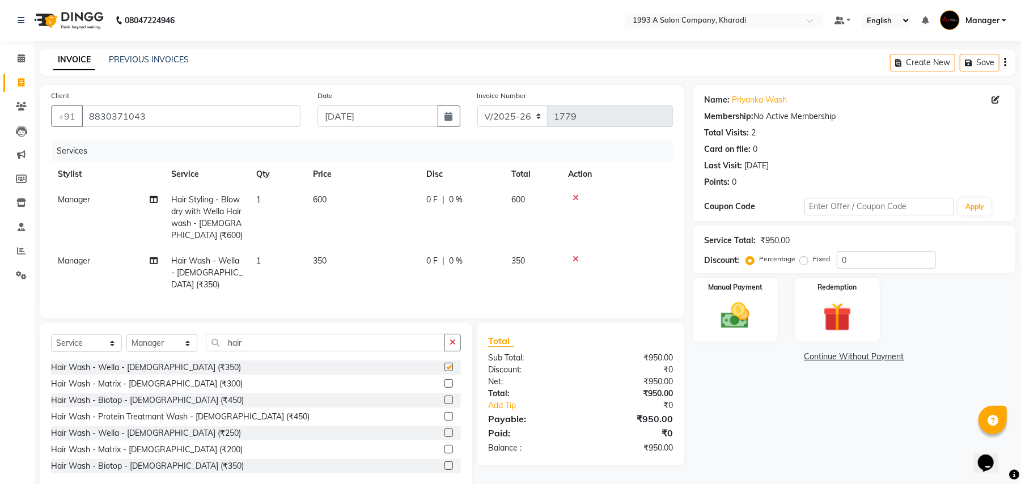
checkbox input "false"
click at [575, 196] on icon at bounding box center [576, 198] width 6 height 8
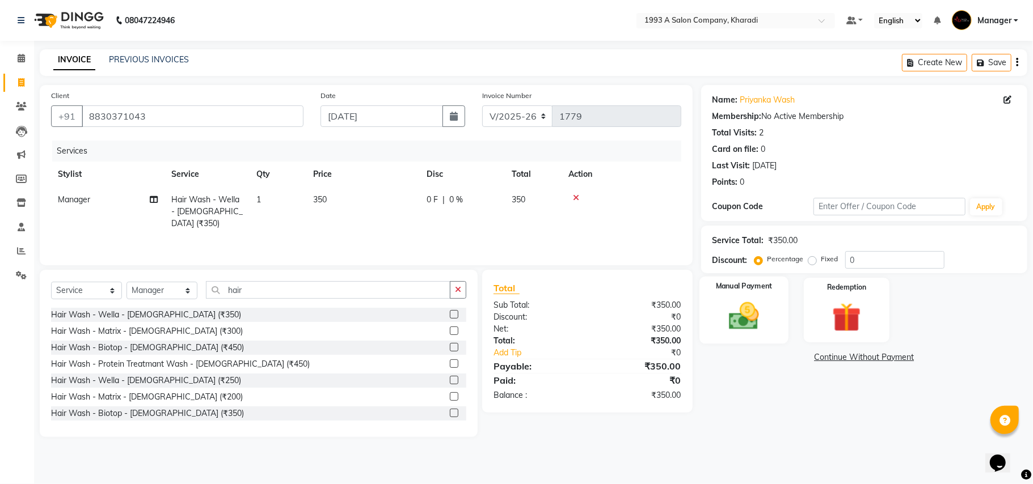
click at [741, 318] on img at bounding box center [743, 316] width 49 height 35
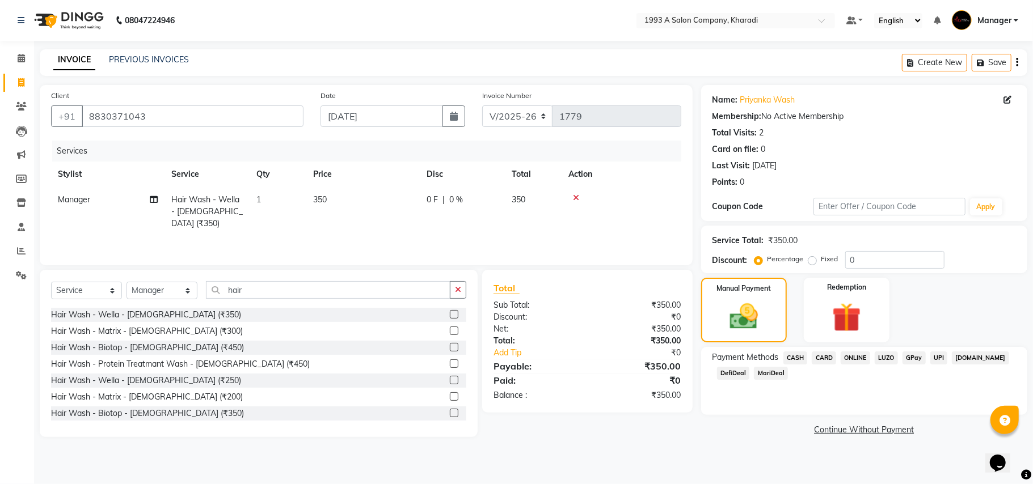
click at [778, 374] on span "MariDeal" at bounding box center [771, 373] width 34 height 13
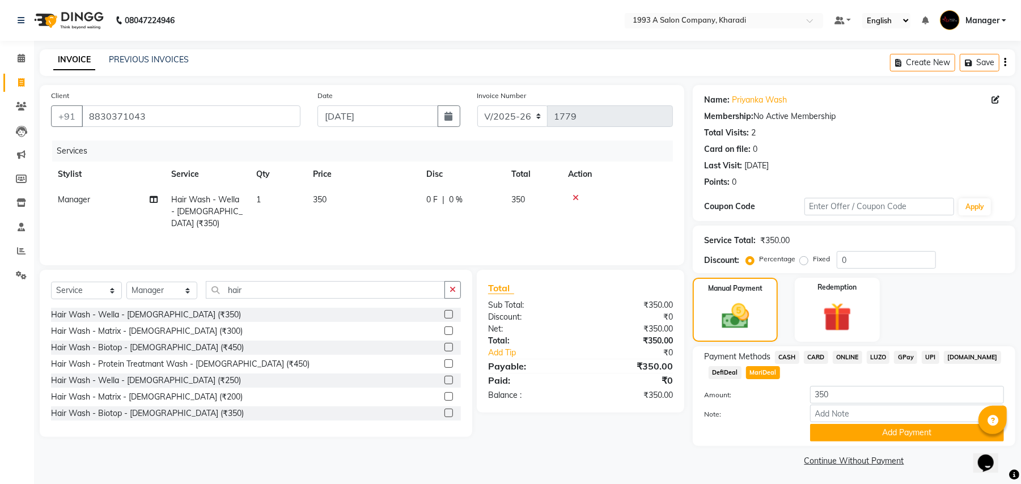
click at [763, 373] on span "MariDeal" at bounding box center [763, 372] width 34 height 13
click at [842, 434] on button "Add Payment" at bounding box center [907, 433] width 194 height 18
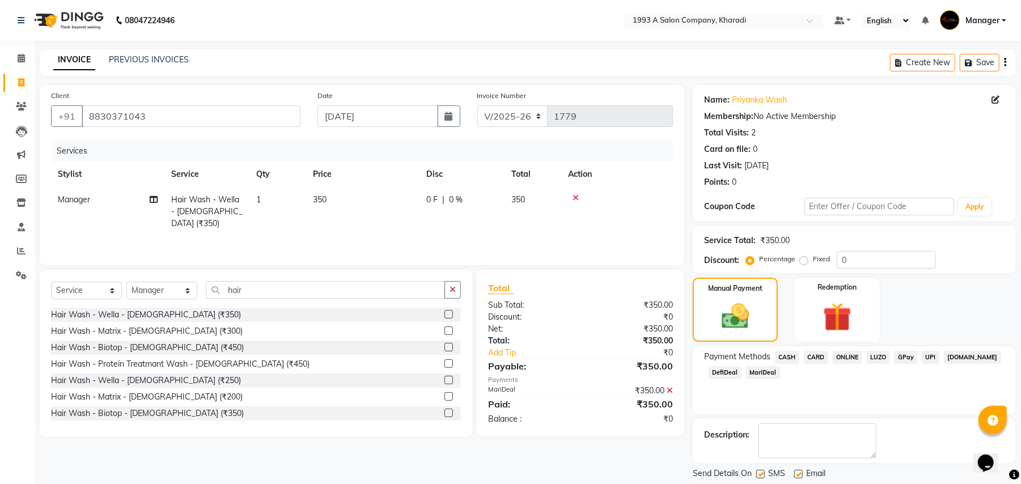
scroll to position [35, 0]
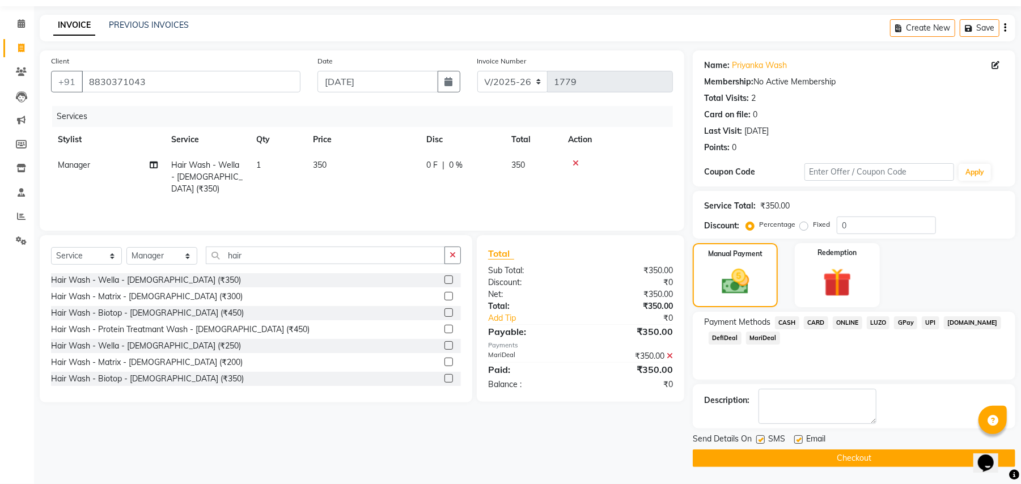
click at [887, 452] on button "Checkout" at bounding box center [854, 459] width 323 height 18
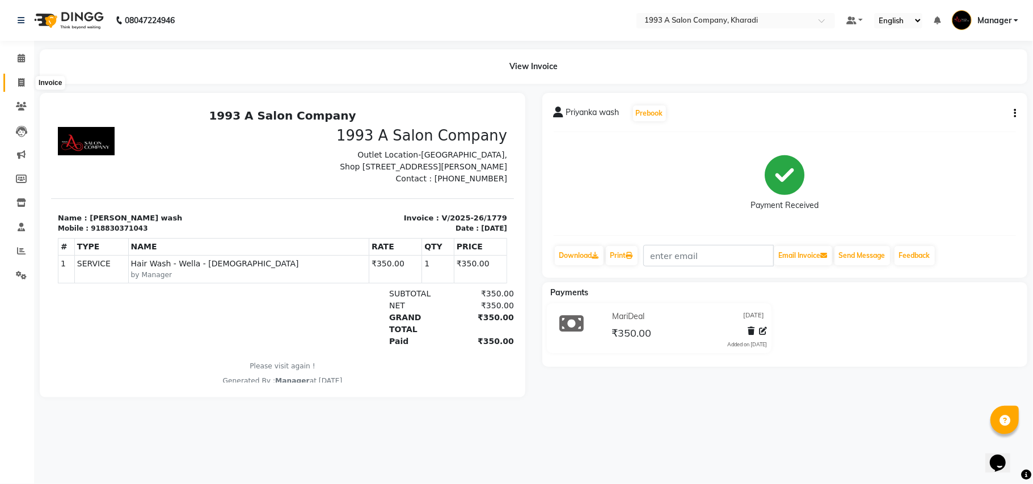
click at [18, 82] on icon at bounding box center [21, 82] width 6 height 9
select select "service"
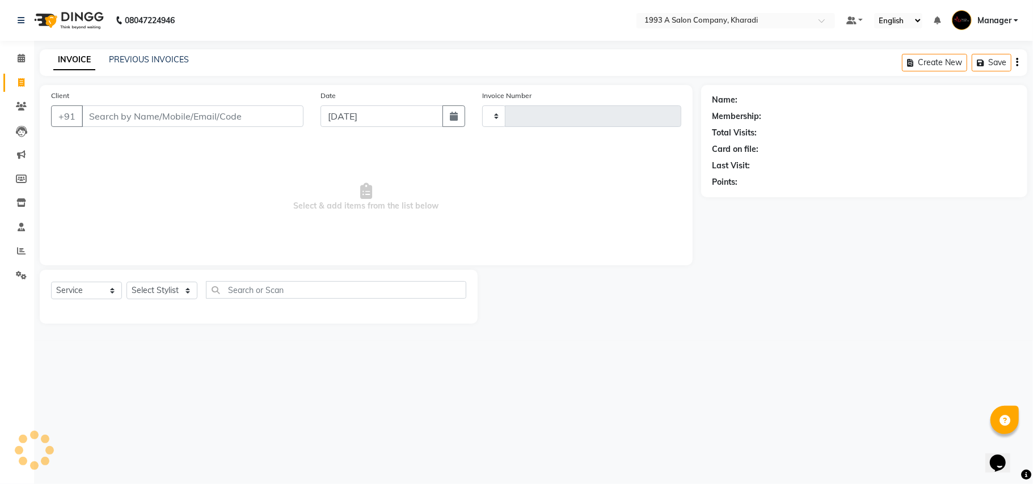
type input "1780"
select select "651"
select select "13350"
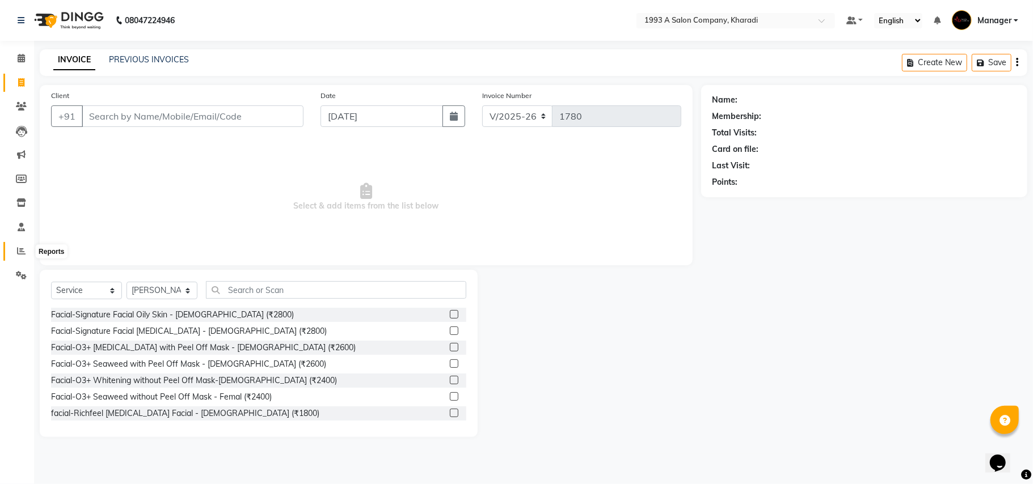
click at [19, 248] on icon at bounding box center [21, 251] width 9 height 9
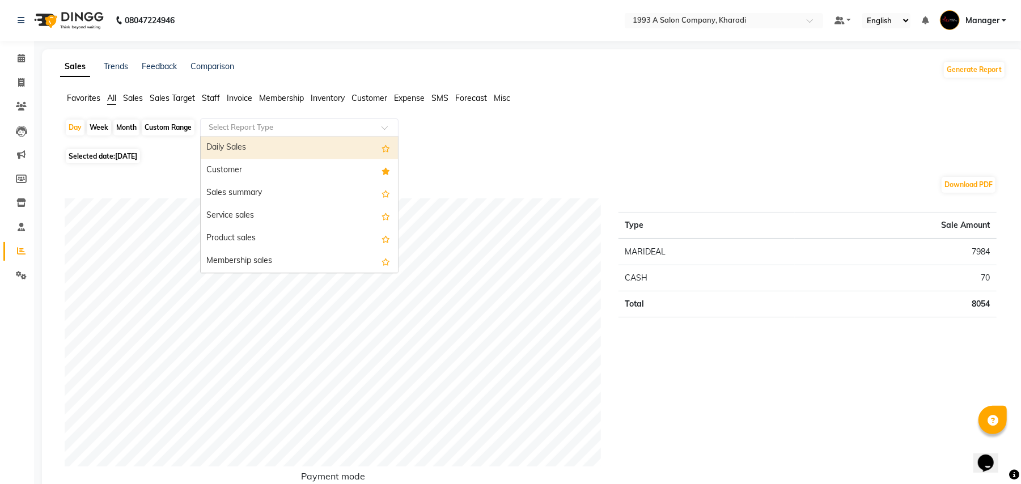
click at [386, 132] on span at bounding box center [389, 130] width 14 height 11
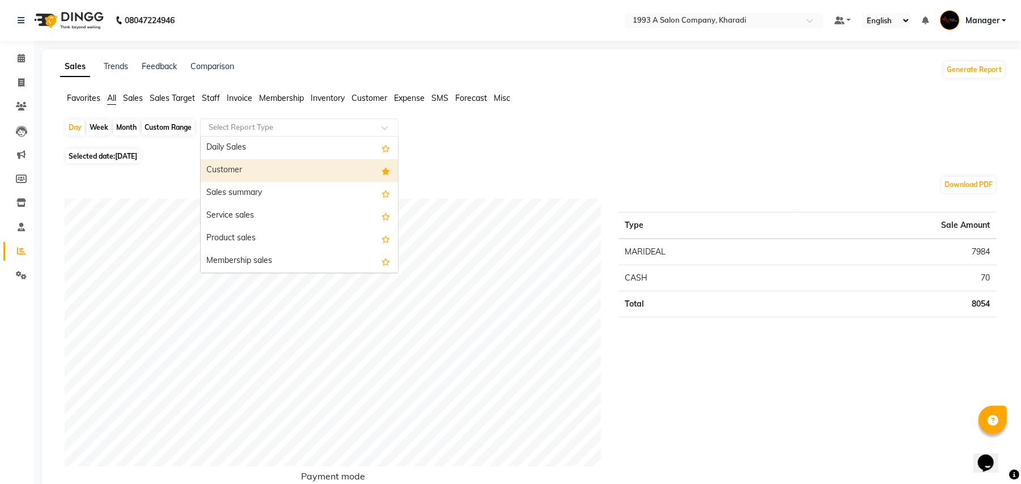
click at [307, 177] on div "Customer" at bounding box center [299, 170] width 197 height 23
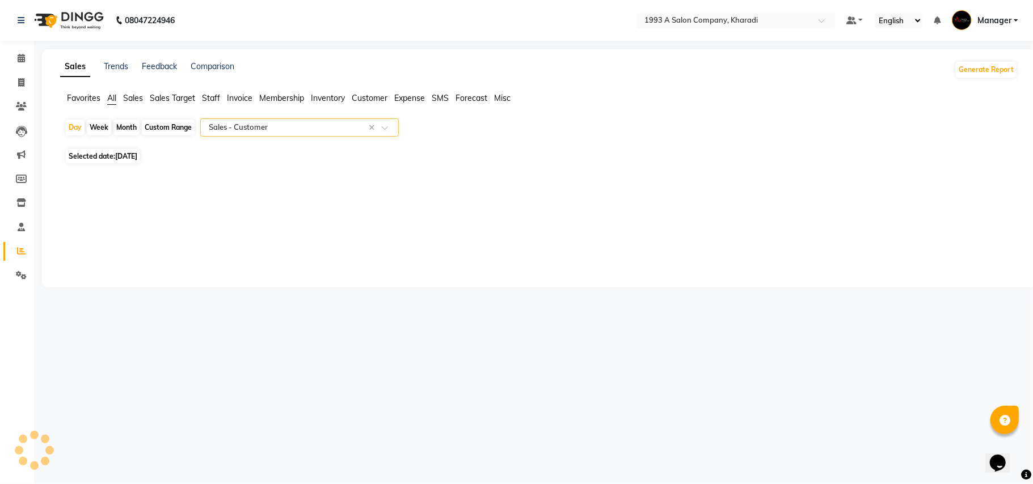
select select "full_report"
select select "csv"
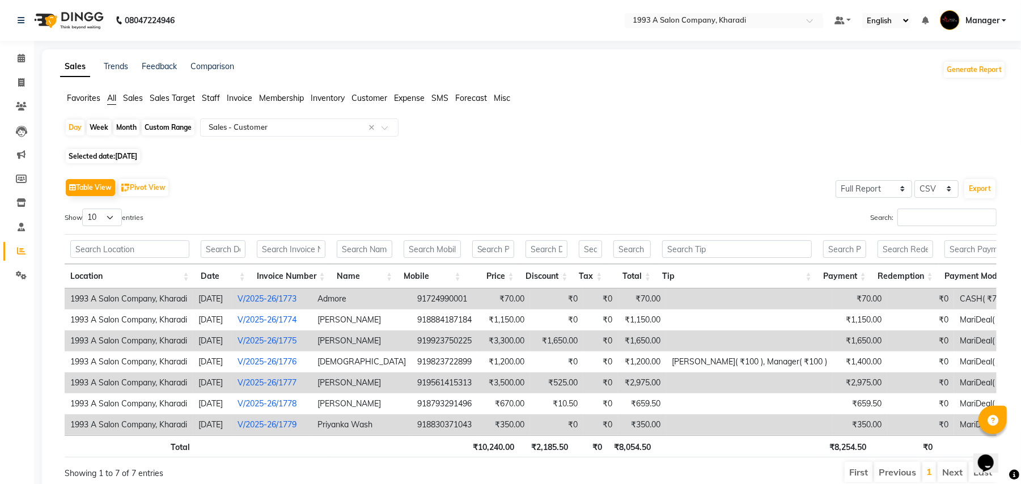
drag, startPoint x: 340, startPoint y: 436, endPoint x: 240, endPoint y: 180, distance: 275.0
click at [240, 180] on div "Table View Pivot View Select Full Report Filtered Report Select CSV PDF Export" at bounding box center [531, 188] width 932 height 24
click at [19, 78] on icon at bounding box center [21, 82] width 6 height 9
select select "service"
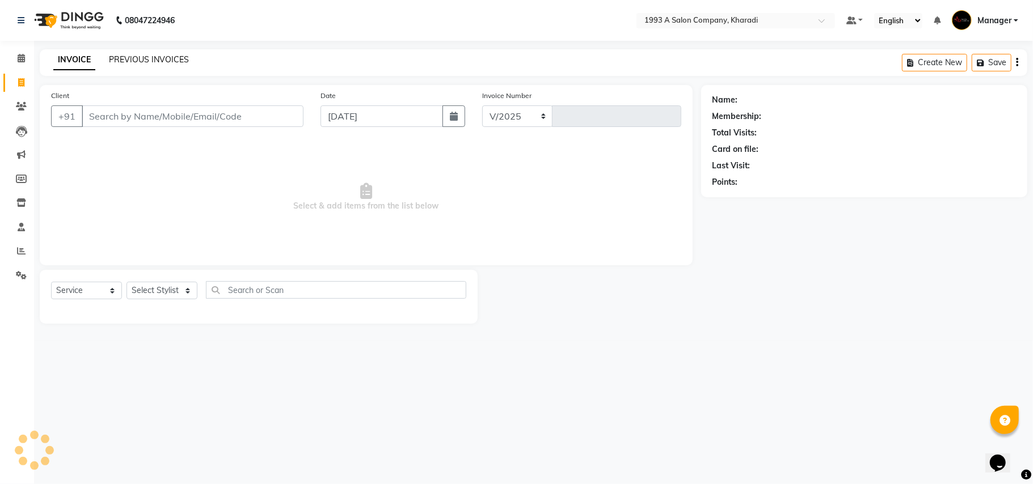
select select "651"
type input "1780"
click at [155, 58] on link "PREVIOUS INVOICES" at bounding box center [149, 59] width 80 height 10
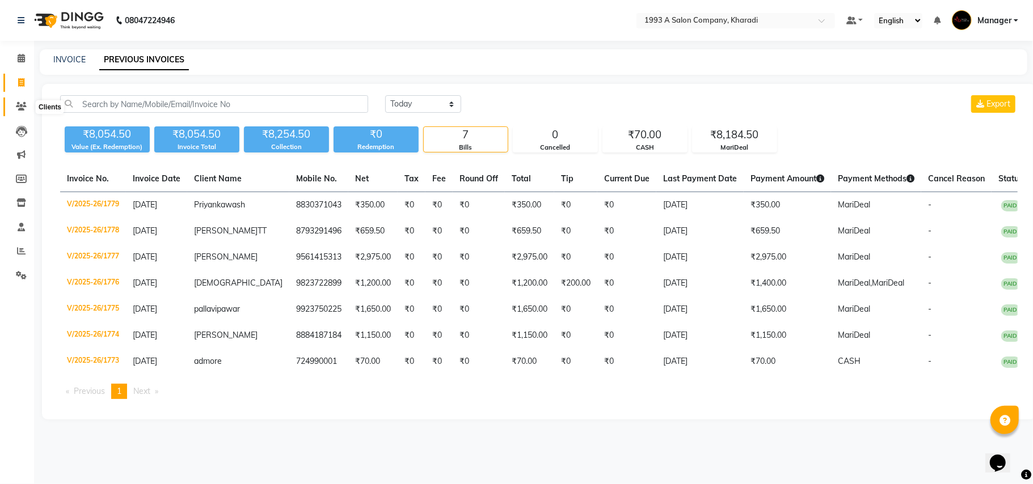
click at [23, 103] on icon at bounding box center [21, 106] width 11 height 9
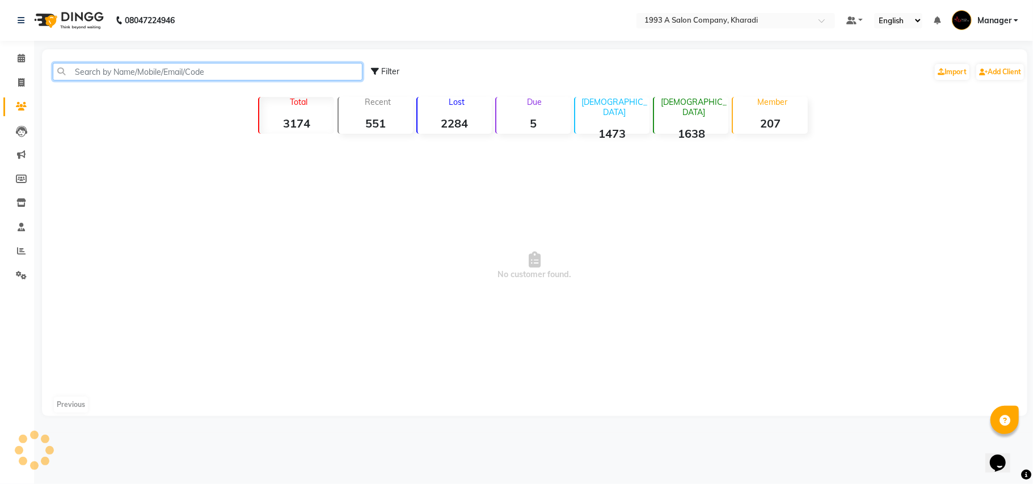
click at [84, 69] on input "text" at bounding box center [208, 72] width 310 height 18
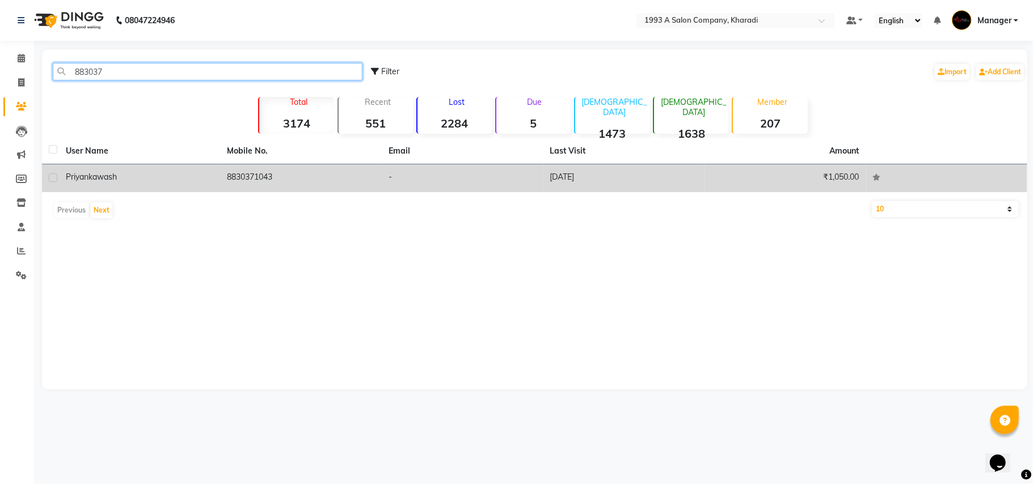
type input "883037"
click at [112, 169] on td "Priyanka wash" at bounding box center [140, 178] width 162 height 28
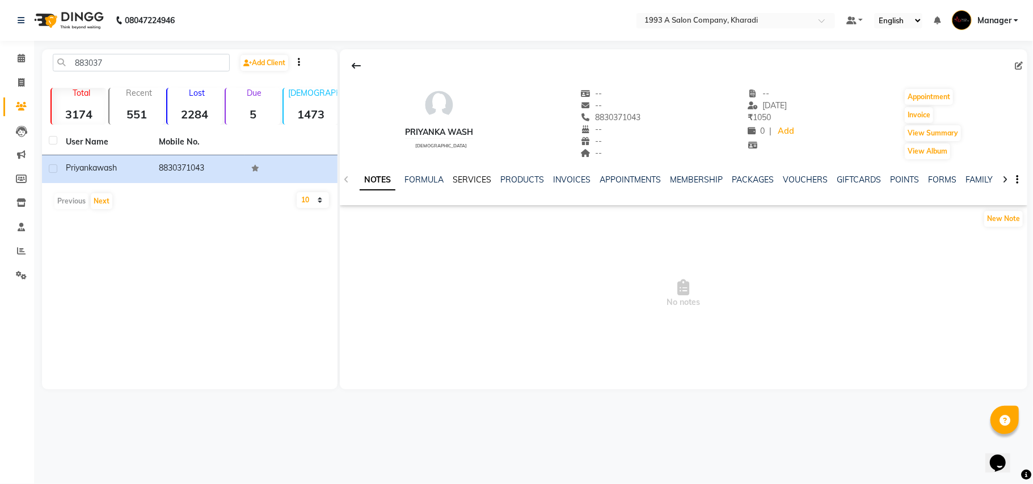
click at [470, 184] on link "SERVICES" at bounding box center [471, 180] width 39 height 10
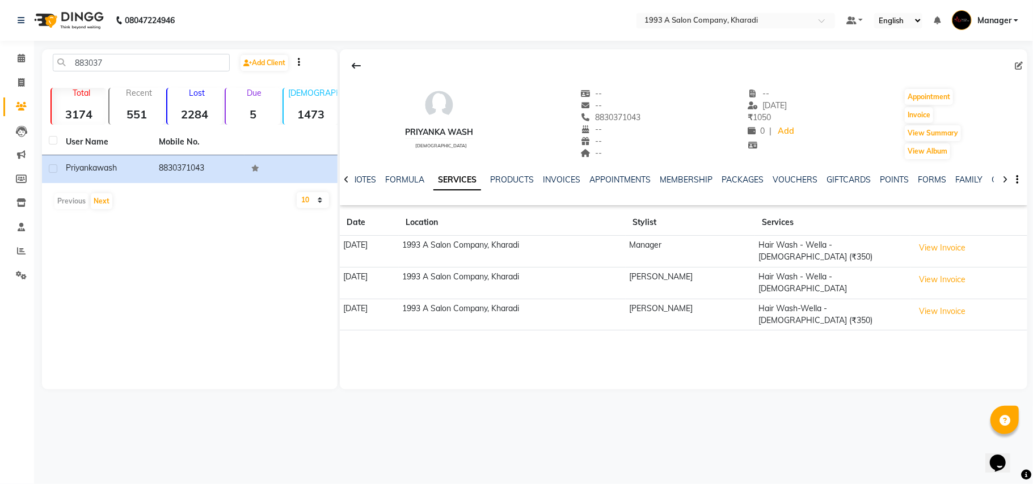
click at [751, 282] on td "[PERSON_NAME]" at bounding box center [689, 283] width 129 height 32
click at [735, 274] on td "[PERSON_NAME]" at bounding box center [689, 283] width 129 height 32
click at [953, 273] on button "View Invoice" at bounding box center [941, 280] width 57 height 18
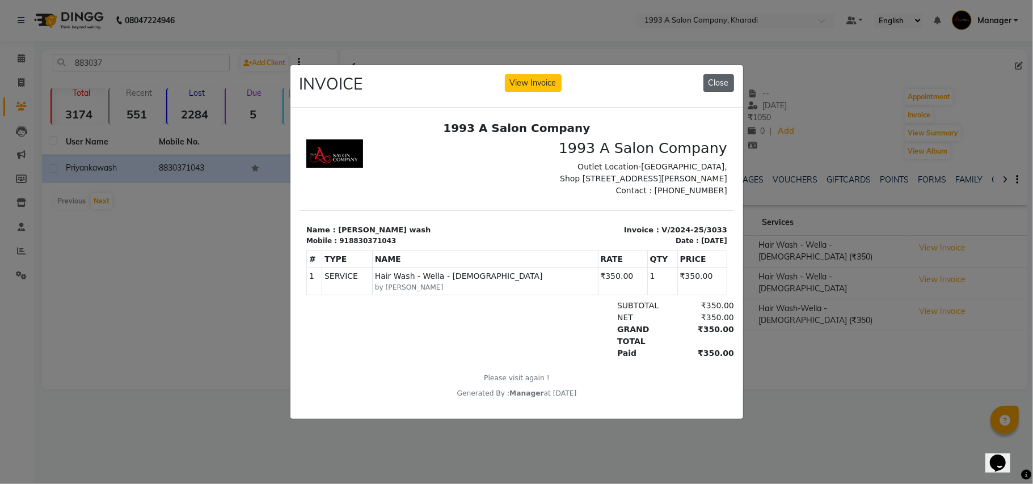
click at [711, 84] on button "Close" at bounding box center [718, 83] width 31 height 18
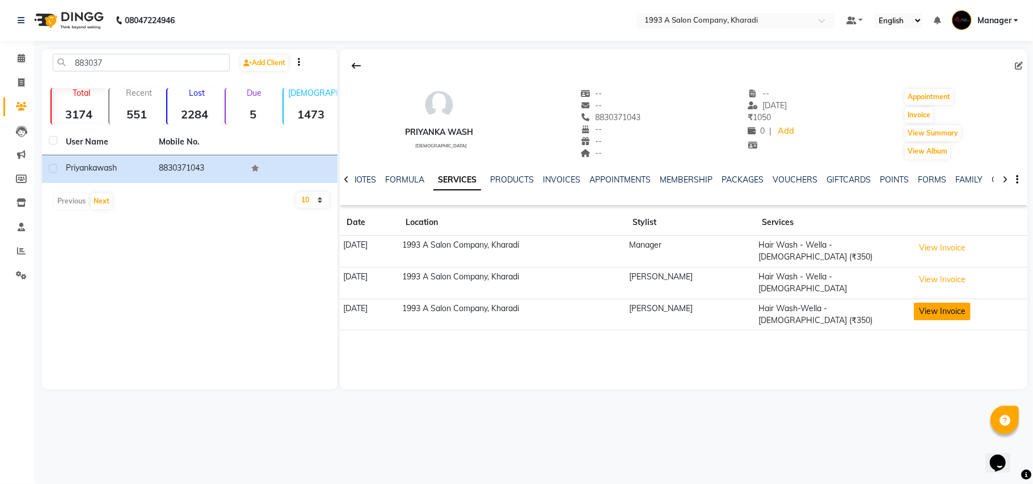
click at [942, 303] on button "View Invoice" at bounding box center [941, 312] width 57 height 18
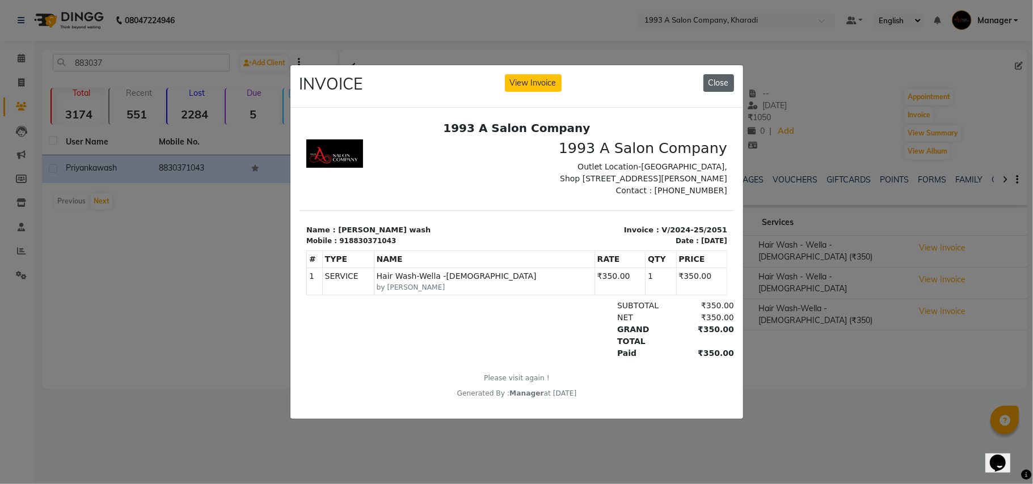
click at [724, 74] on button "Close" at bounding box center [718, 83] width 31 height 18
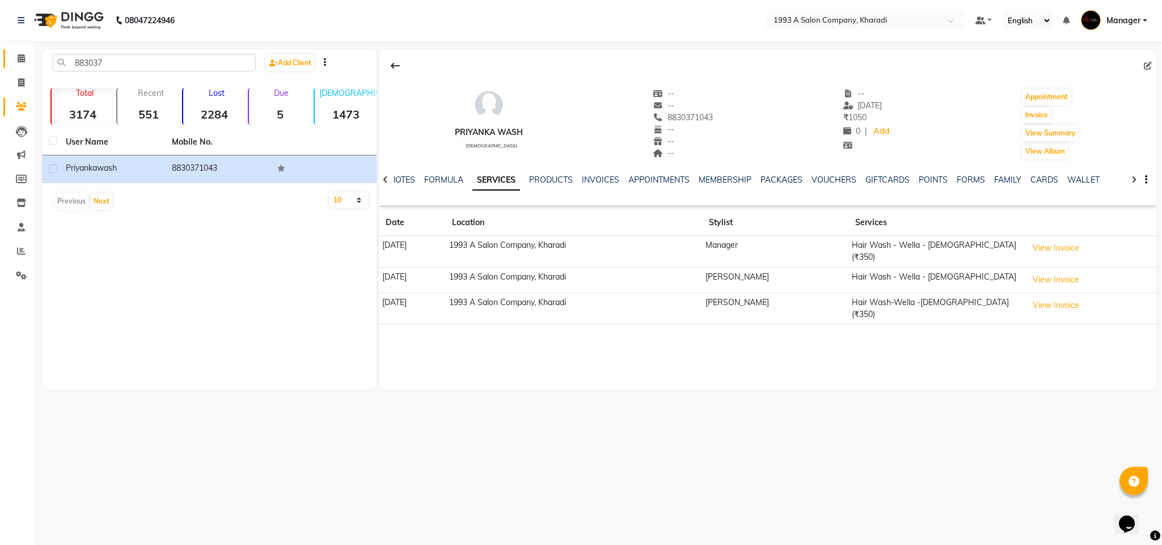
click at [20, 50] on link "Calendar" at bounding box center [16, 58] width 27 height 19
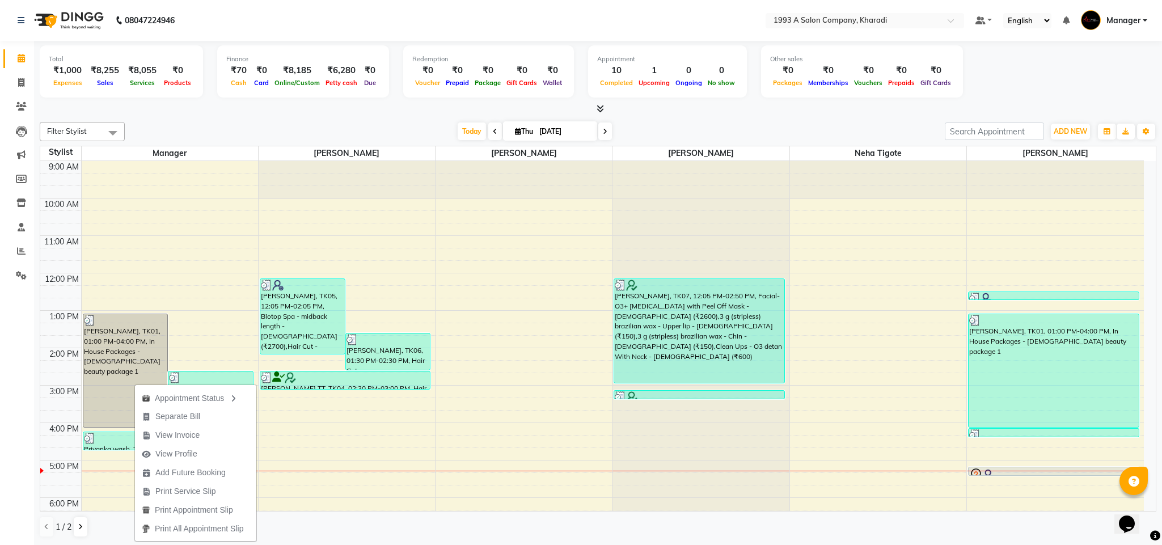
click at [134, 383] on div "Appointment Status Separate Bill View Invoice View Profile Add Future Booking P…" at bounding box center [195, 462] width 122 height 158
click at [203, 328] on div "9:00 AM 10:00 AM 11:00 AM 12:00 PM 1:00 PM 2:00 PM 3:00 PM 4:00 PM 5:00 PM 6:00…" at bounding box center [591, 404] width 1103 height 486
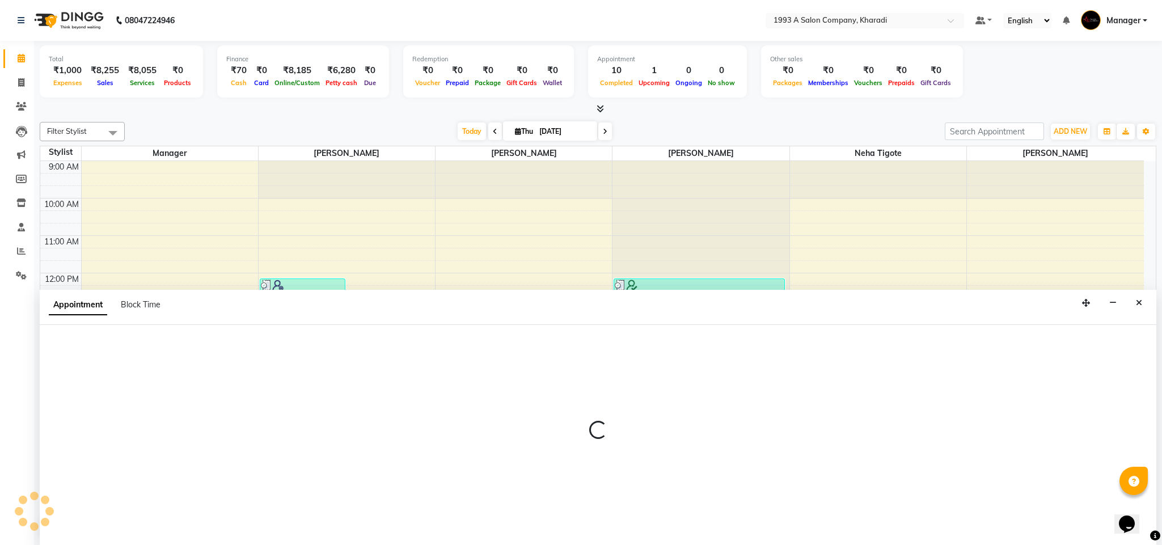
select select "9419"
select select "tentative"
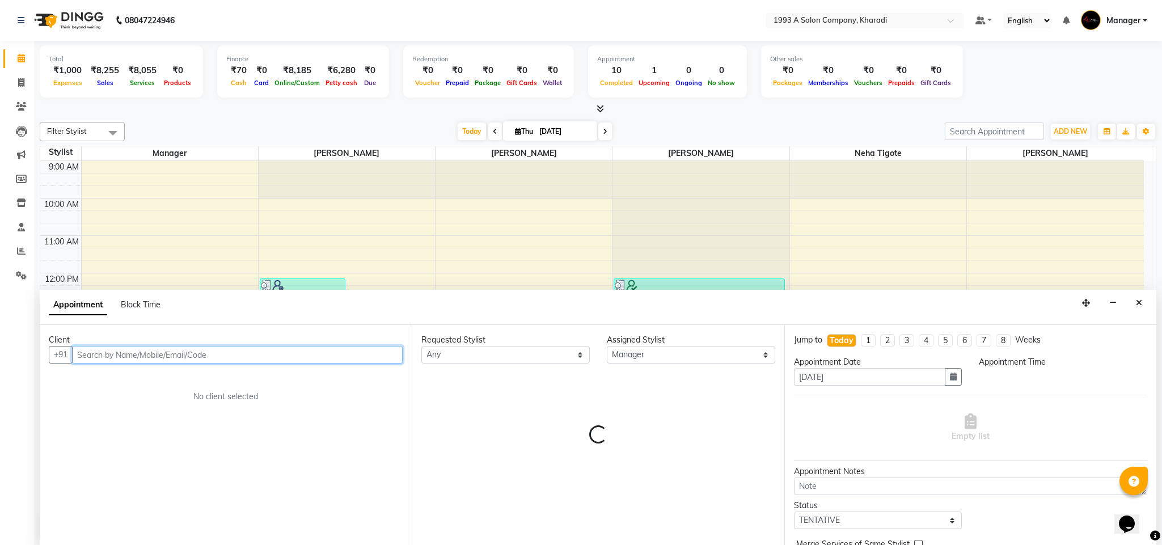
select select "795"
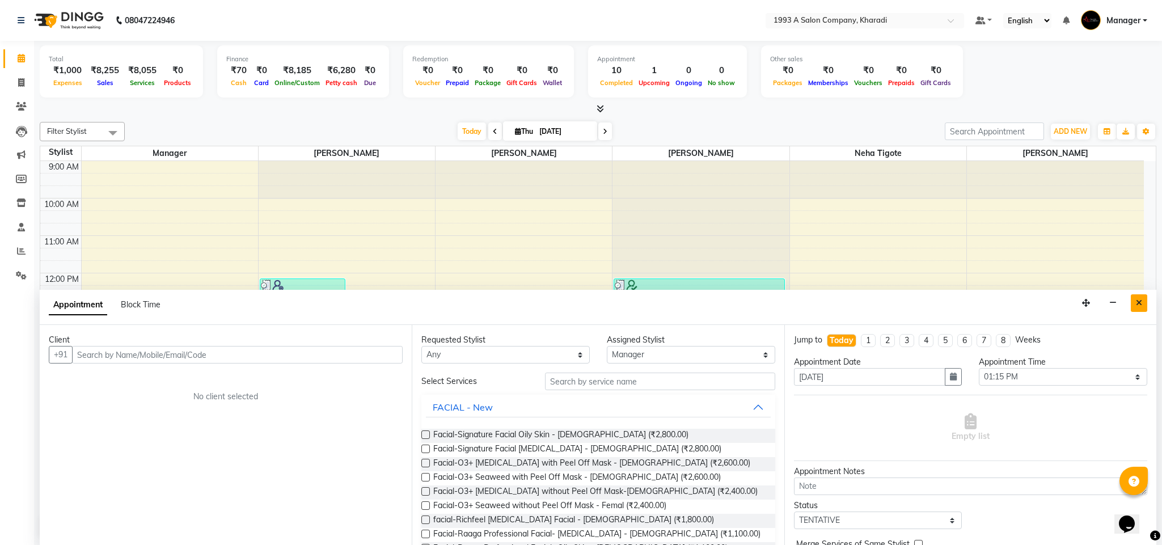
click at [1032, 307] on icon "Close" at bounding box center [1139, 303] width 6 height 8
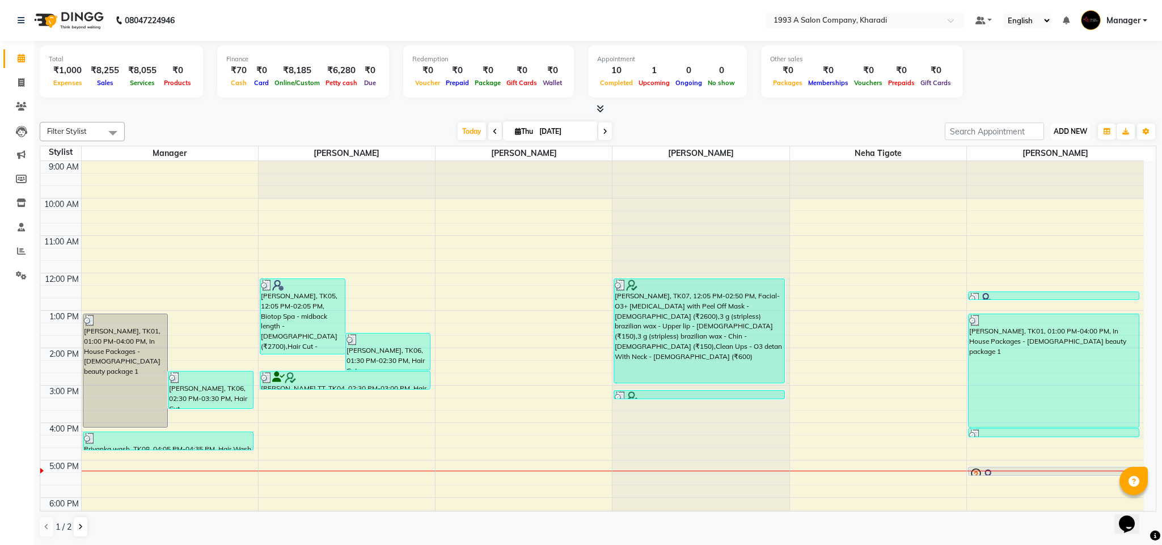
click at [1032, 132] on span "ADD NEW" at bounding box center [1070, 131] width 33 height 9
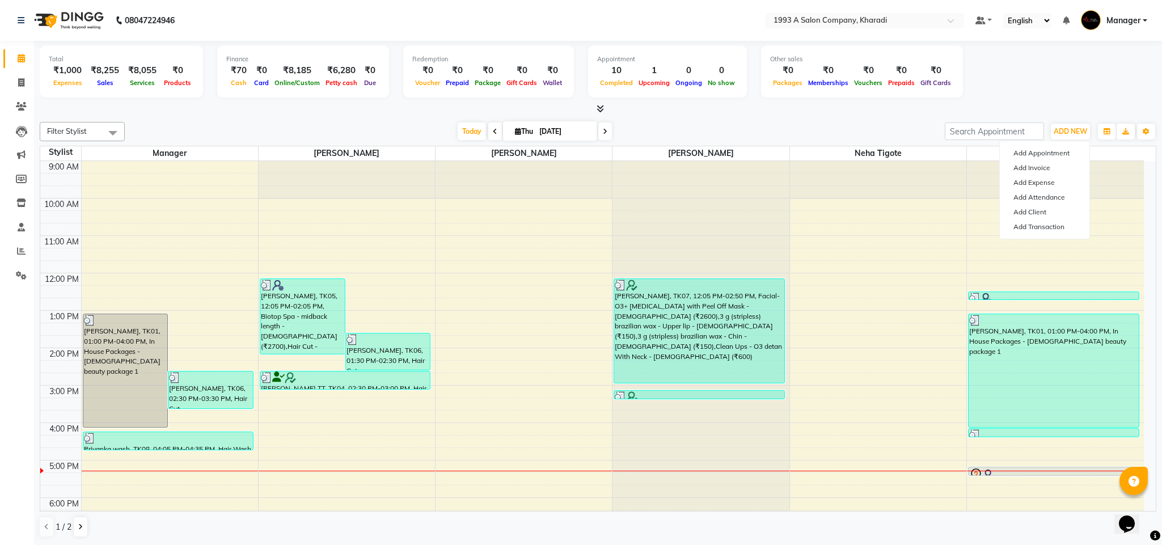
click at [1032, 88] on div "Total ₹1,000 Expenses ₹8,255 Sales ₹8,055 Services ₹0 Products Finance ₹70 Cash…" at bounding box center [598, 73] width 1116 height 56
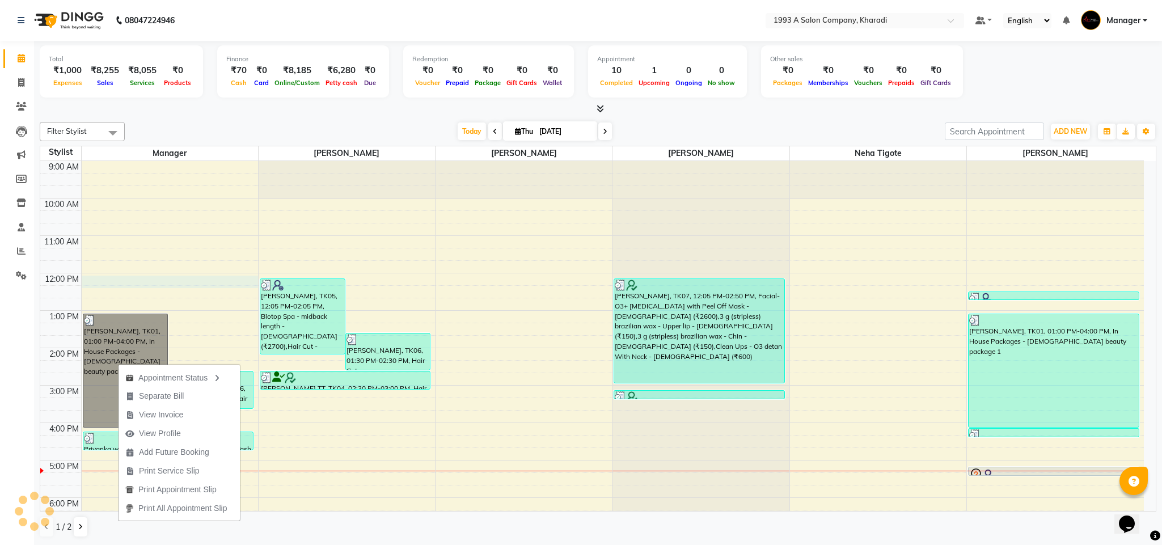
click at [189, 285] on div "9:00 AM 10:00 AM 11:00 AM 12:00 PM 1:00 PM 2:00 PM 3:00 PM 4:00 PM 5:00 PM 6:00…" at bounding box center [591, 404] width 1103 height 486
select select "9419"
select select "tentative"
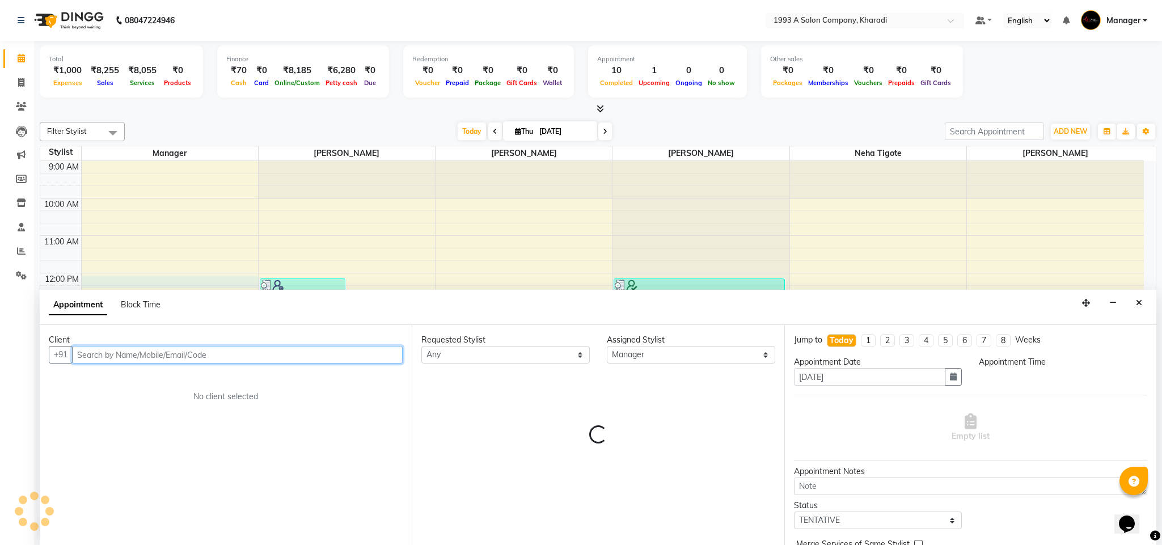
select select "720"
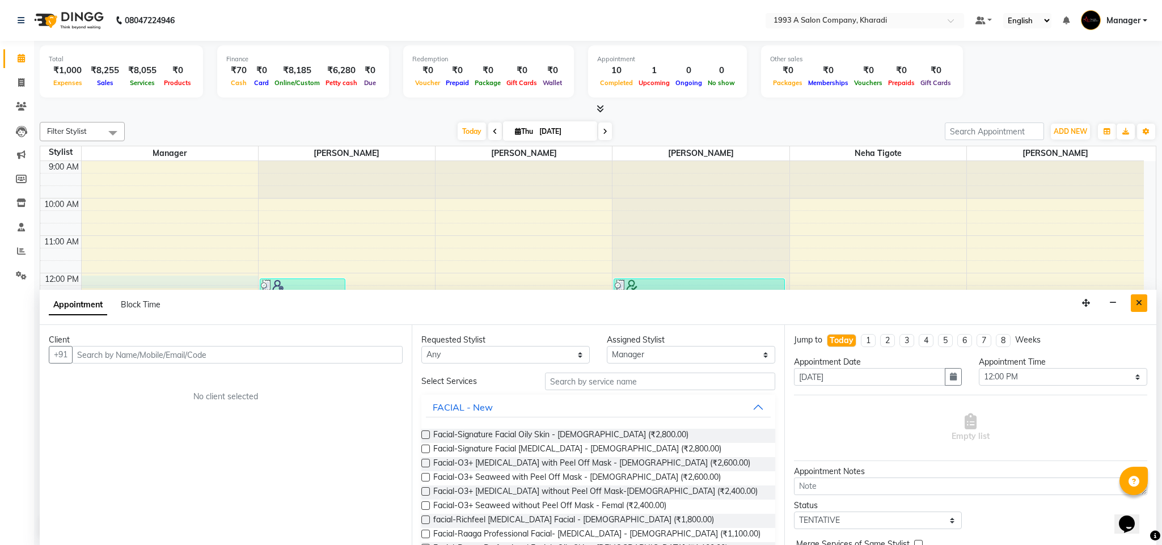
click at [1032, 306] on icon "Close" at bounding box center [1139, 303] width 6 height 8
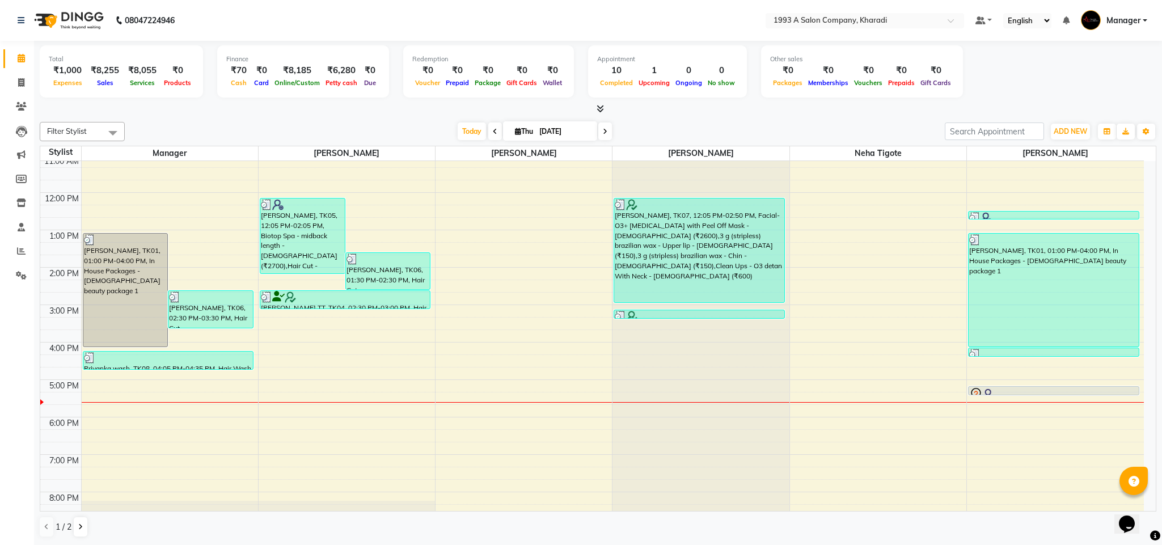
scroll to position [78, 0]
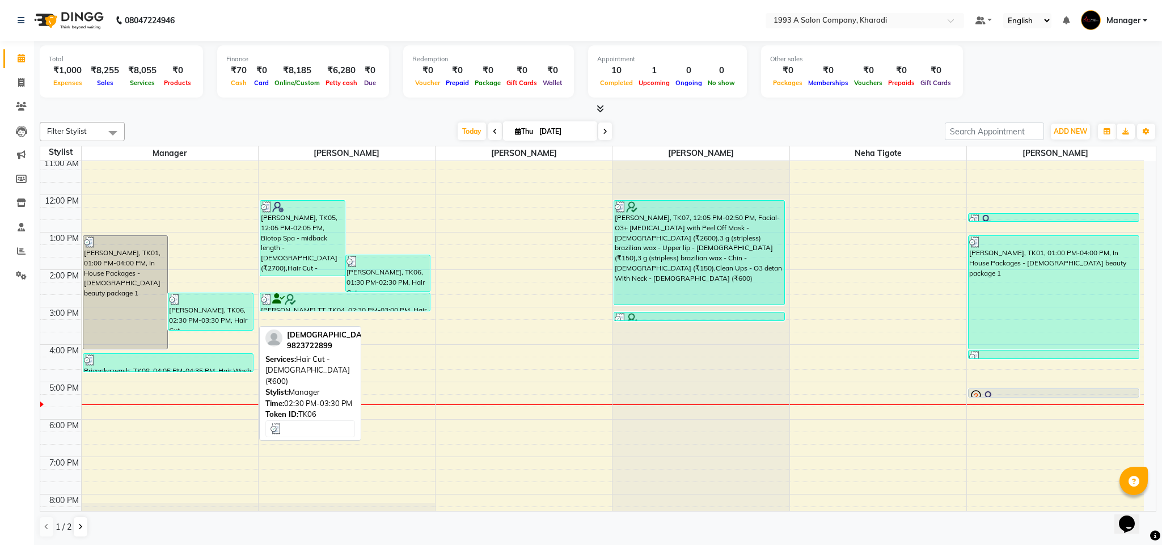
drag, startPoint x: 213, startPoint y: 315, endPoint x: 206, endPoint y: 315, distance: 7.4
click at [206, 315] on div "[PERSON_NAME], TK06, 02:30 PM-03:30 PM, Hair Cut - [DEMOGRAPHIC_DATA] (₹600)" at bounding box center [210, 311] width 84 height 37
select select "3"
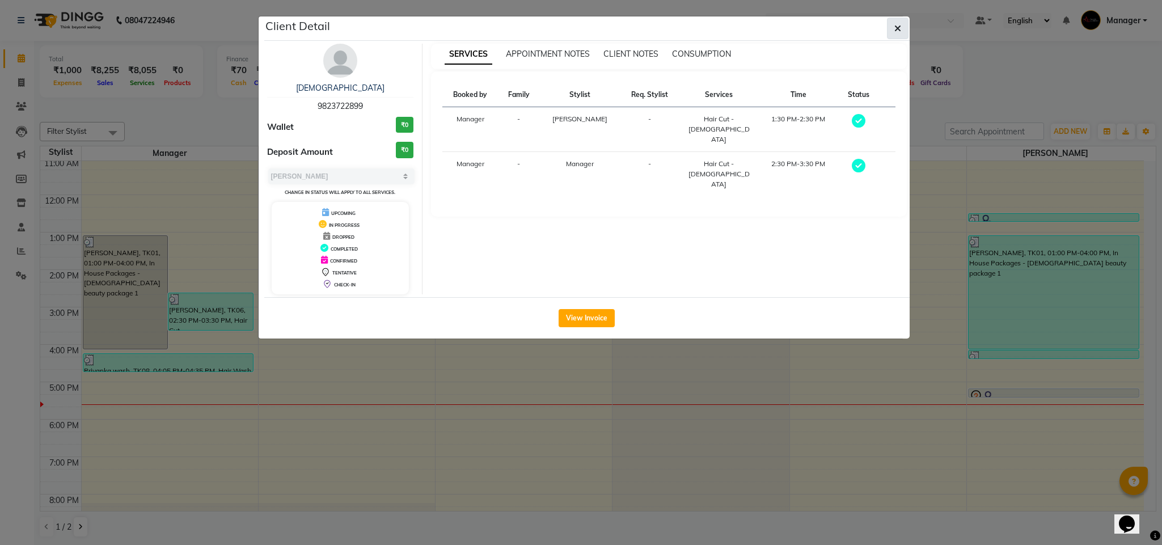
click at [899, 26] on icon "button" at bounding box center [897, 28] width 7 height 9
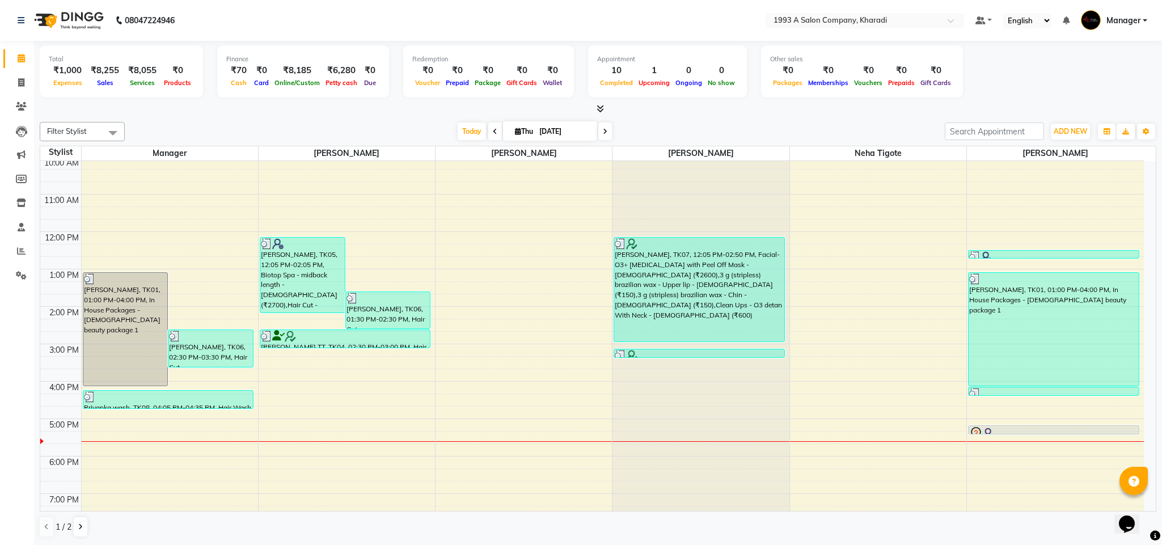
scroll to position [146, 0]
